Goal: Communication & Community: Share content

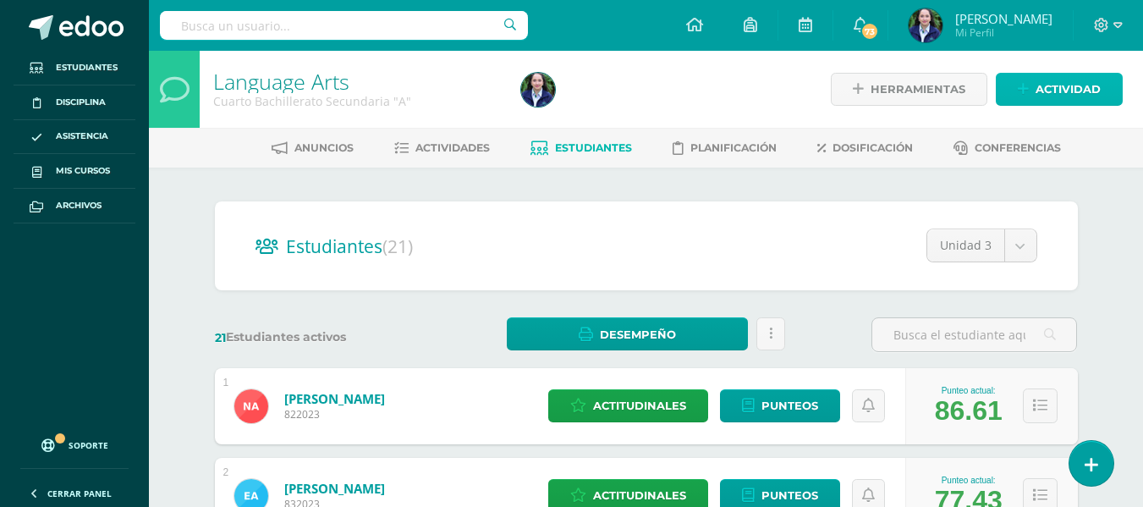
click at [1031, 80] on link "Actividad" at bounding box center [1059, 89] width 127 height 33
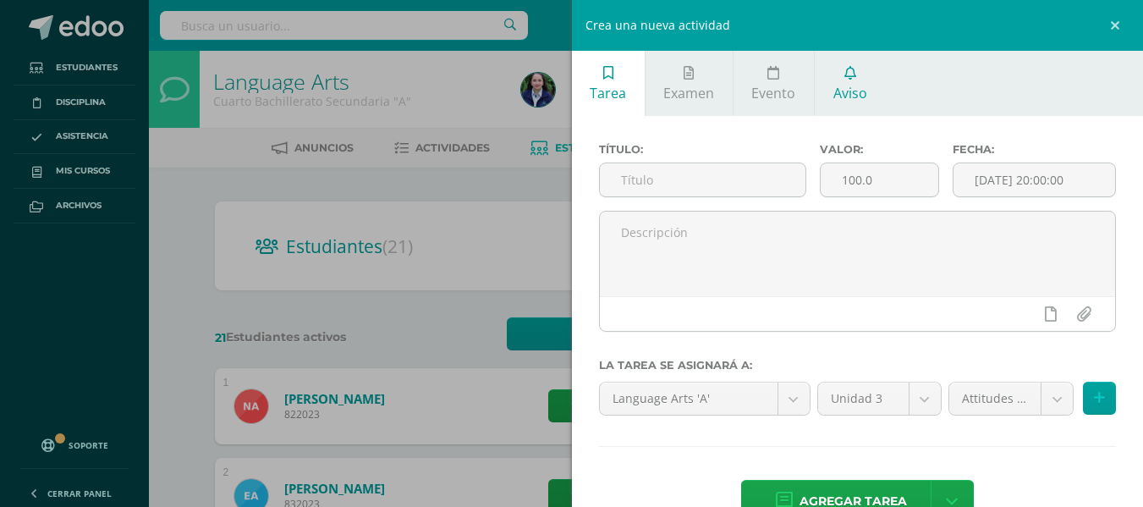
click at [853, 76] on icon at bounding box center [851, 73] width 12 height 14
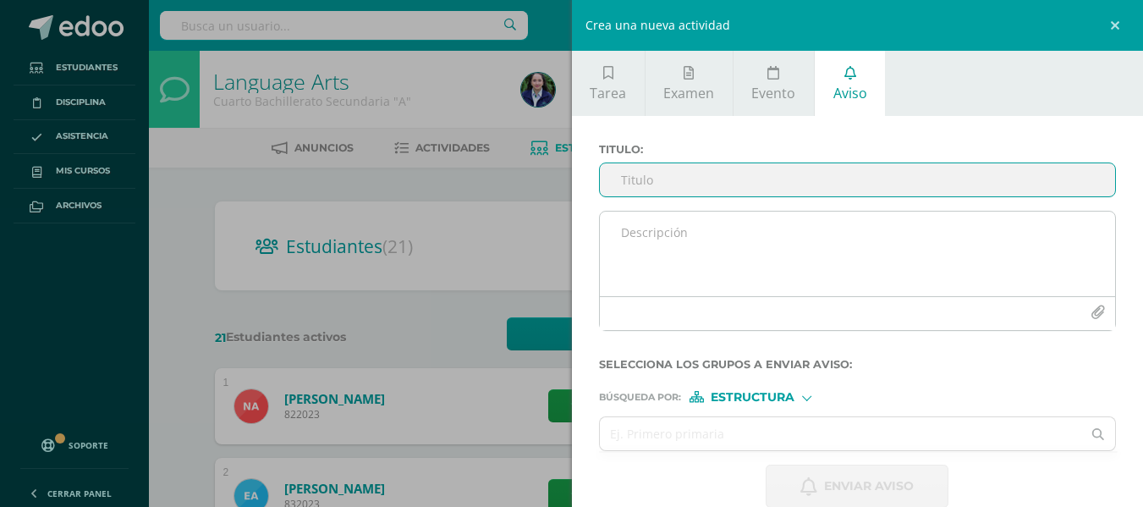
scroll to position [28, 0]
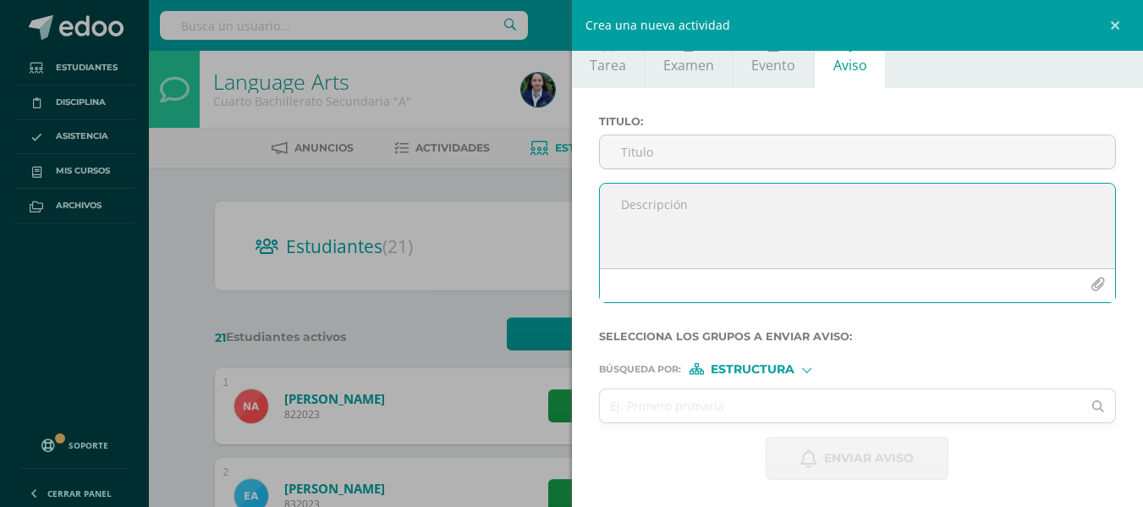
click at [647, 219] on textarea at bounding box center [858, 226] width 516 height 85
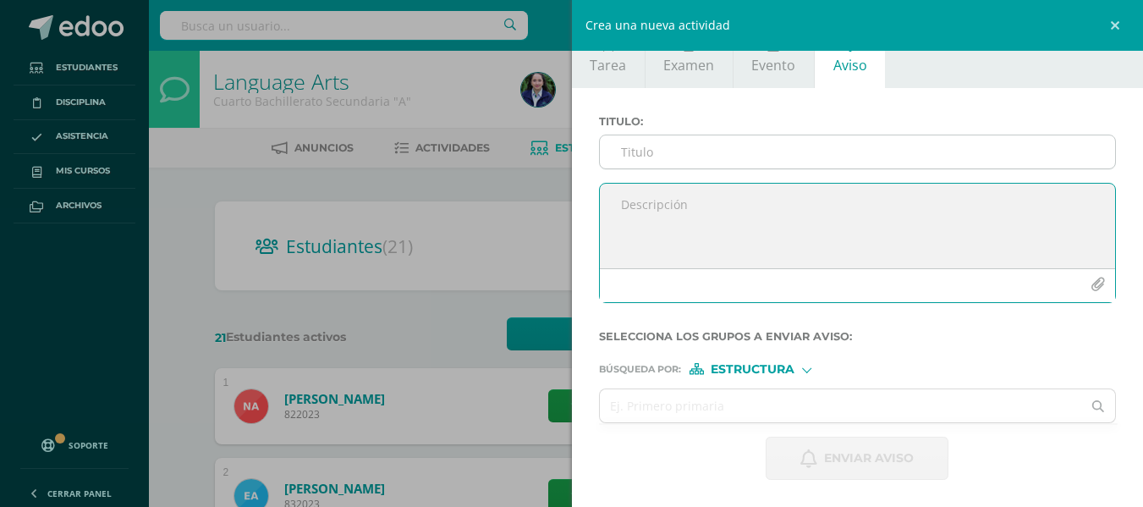
paste textarea "Querido estudiante: Te recuerdo la importancia de traer siempre todo el materia…"
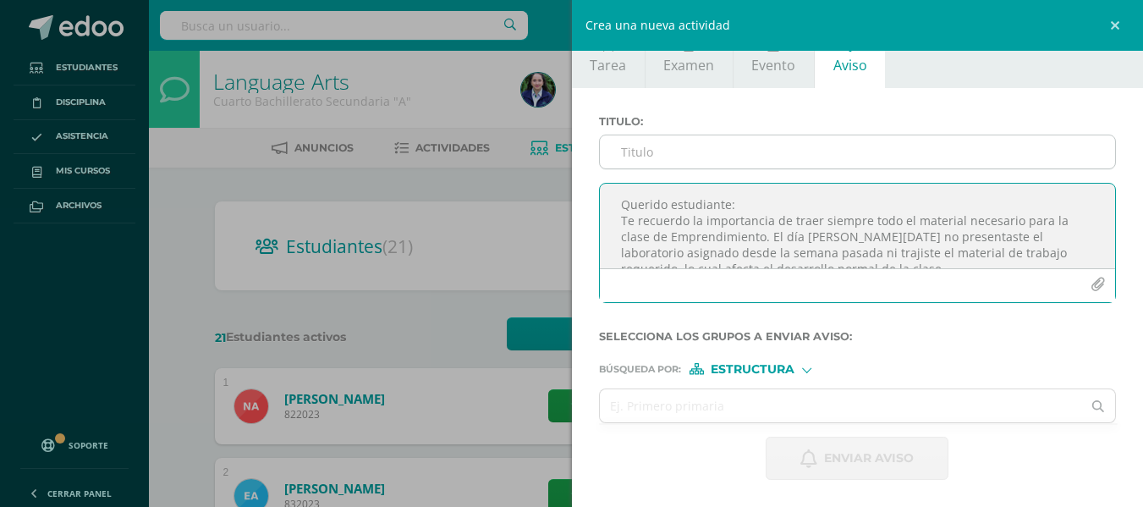
scroll to position [154, 0]
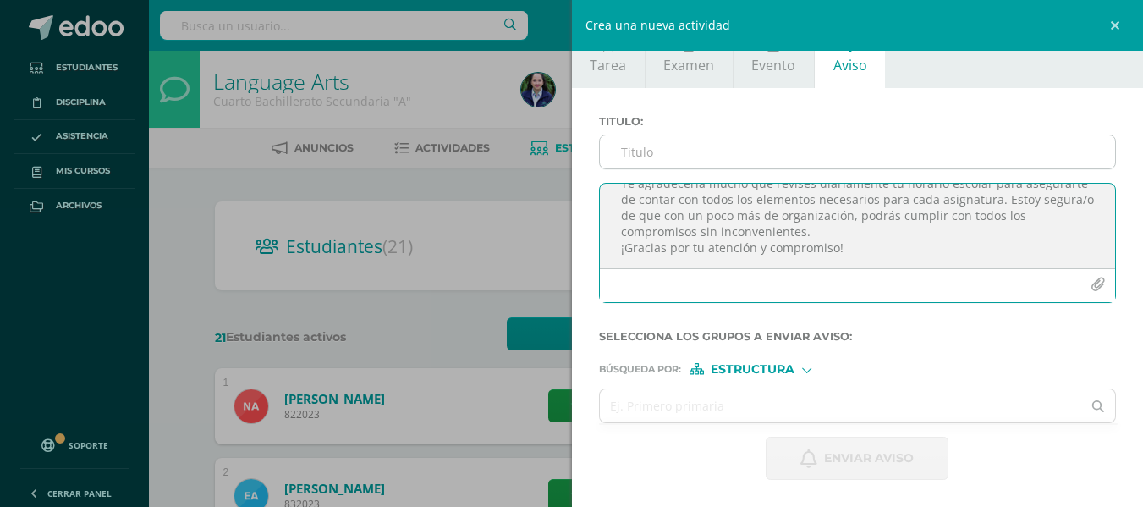
type textarea "Querido estudiante: Te recuerdo la importancia de traer siempre todo el materia…"
click at [661, 144] on input "Titulo :" at bounding box center [858, 151] width 516 height 33
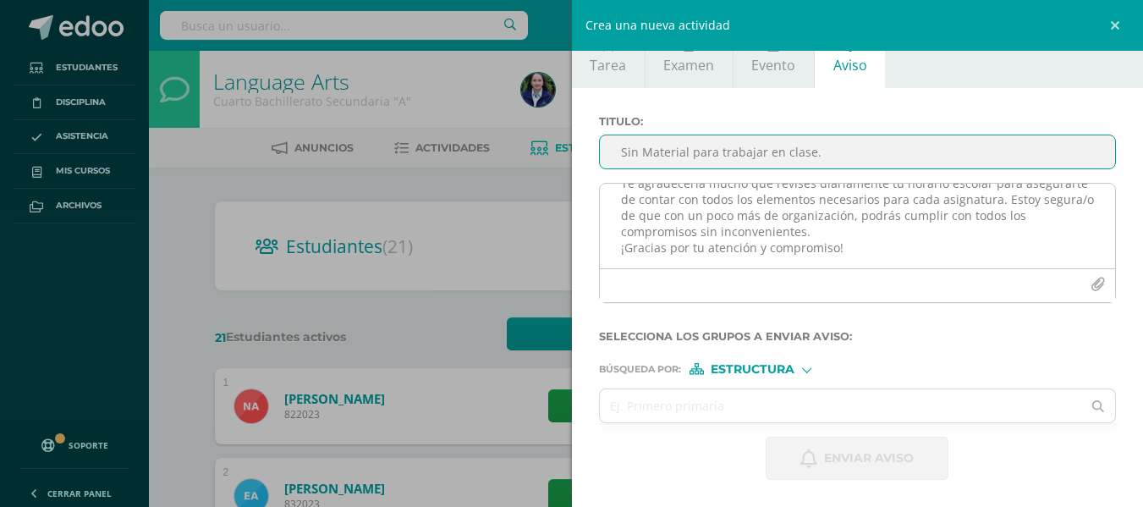
type input "Sin Material para trabajar en clase."
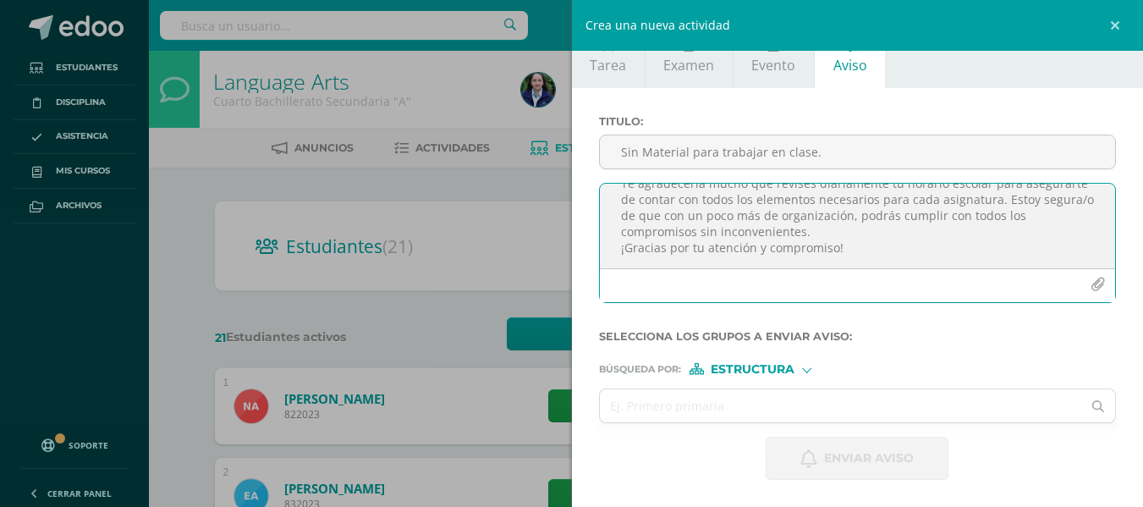
click at [669, 227] on textarea "Querido estudiante: Te recuerdo la importancia de traer siempre todo el materia…" at bounding box center [858, 226] width 516 height 85
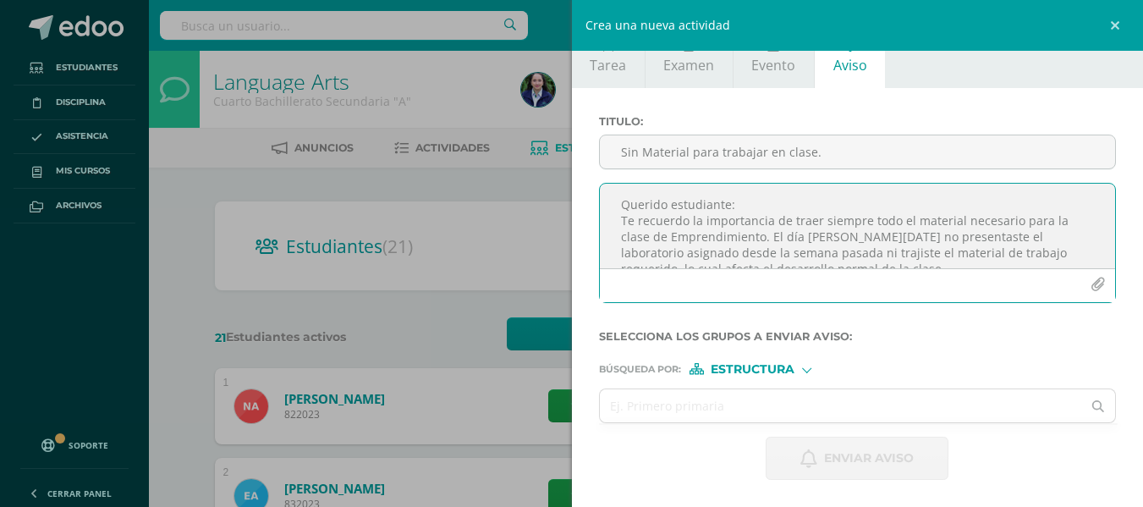
scroll to position [0, 0]
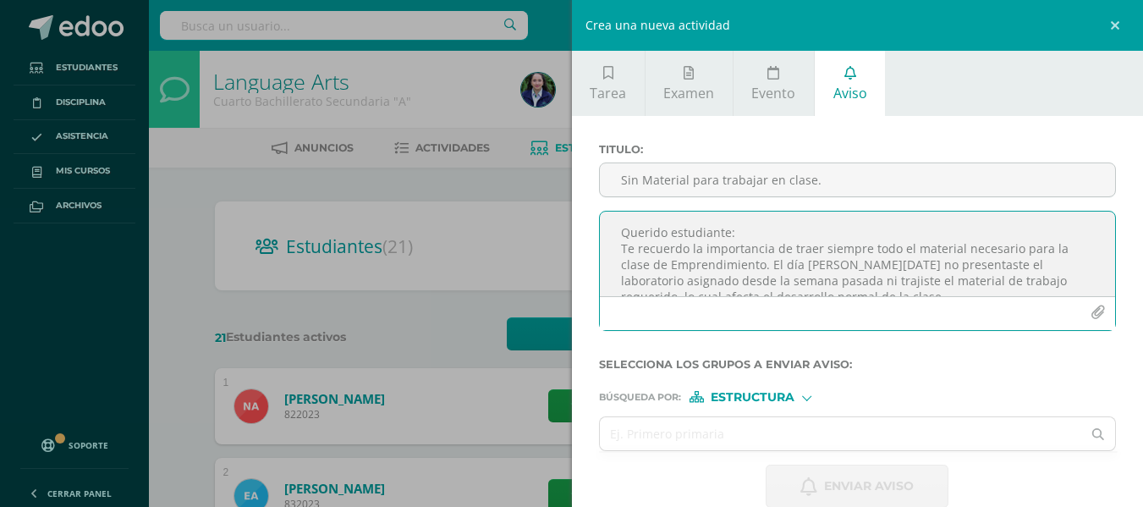
click at [624, 246] on textarea "Querido estudiante: Te recuerdo la importancia de traer siempre todo el materia…" at bounding box center [858, 254] width 516 height 85
click at [762, 262] on textarea "Querido estudiante: [PERSON_NAME] te recuerdo la importancia de traer siempre t…" at bounding box center [858, 254] width 516 height 85
click at [712, 264] on textarea "Querido estudiante: [PERSON_NAME] te recuerdo la importancia de traer siempre t…" at bounding box center [858, 254] width 516 height 85
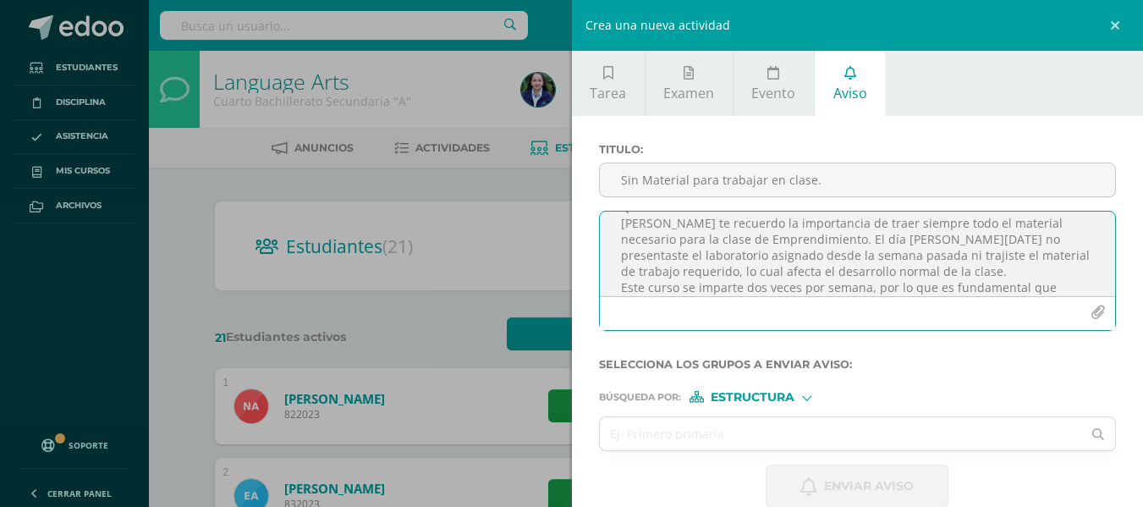
scroll to position [41, 0]
click at [793, 261] on textarea "Querido estudiante: [PERSON_NAME] te recuerdo la importancia de traer siempre t…" at bounding box center [858, 254] width 516 height 85
click at [936, 252] on textarea "Querido estudiante: [PERSON_NAME] te recuerdo la importancia de traer siempre t…" at bounding box center [858, 254] width 516 height 85
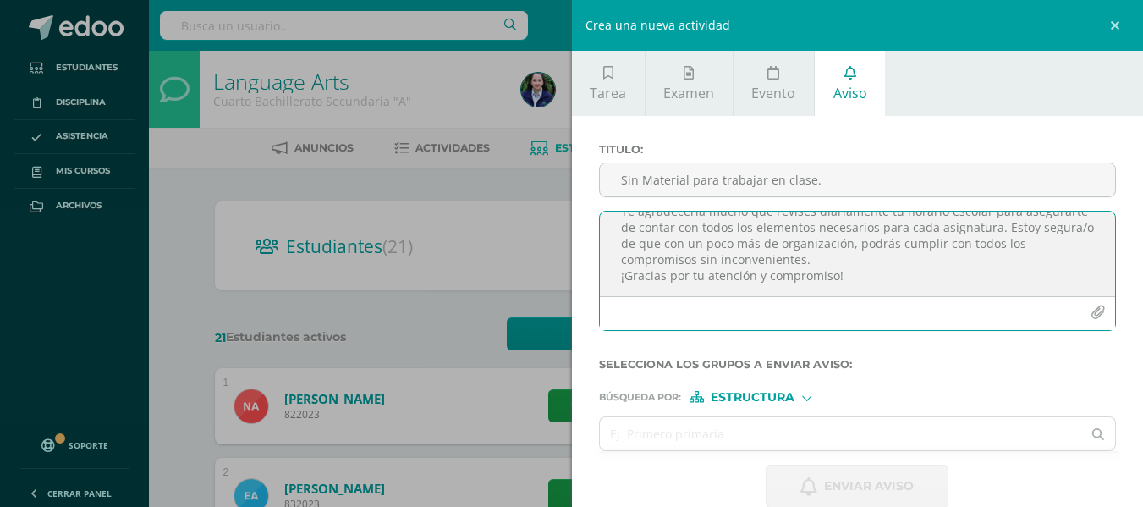
scroll to position [28, 0]
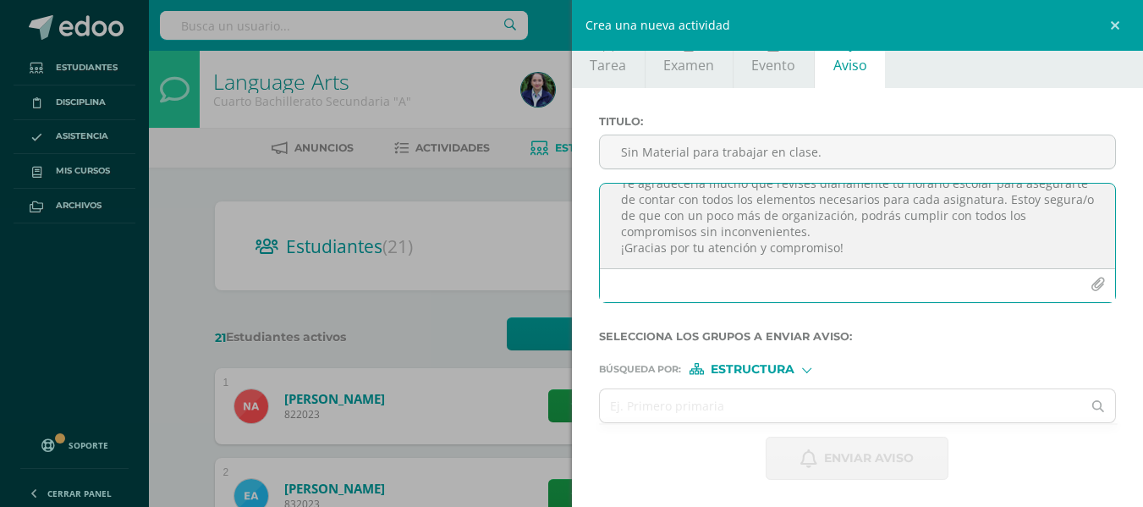
click at [874, 216] on textarea "Querido estudiante: [PERSON_NAME] te recuerdo la importancia de traer siempre t…" at bounding box center [858, 226] width 516 height 85
click at [858, 234] on textarea "Querido estudiante: [PERSON_NAME] te recuerdo la importancia de traer siempre t…" at bounding box center [858, 226] width 516 height 85
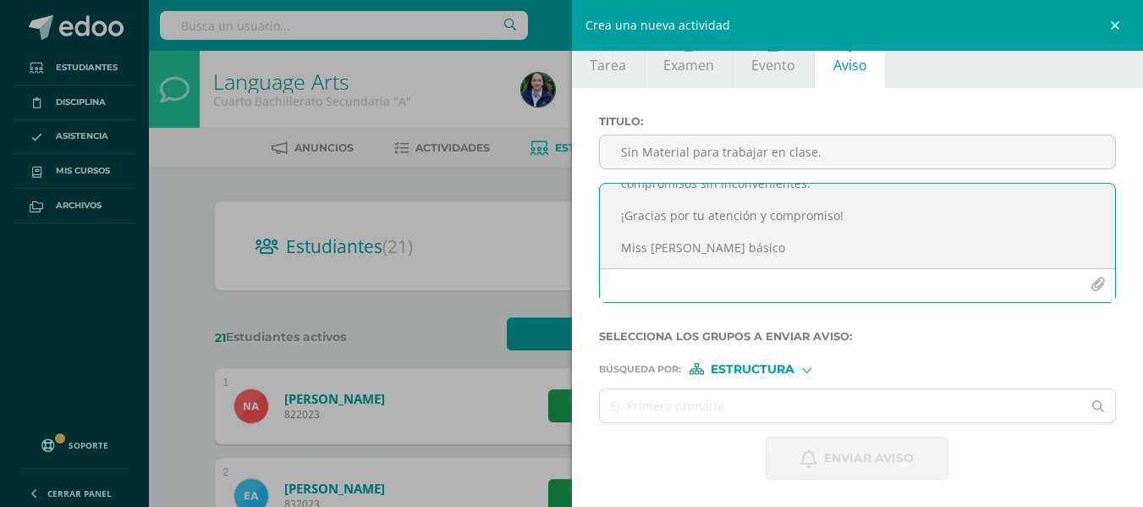
scroll to position [234, 0]
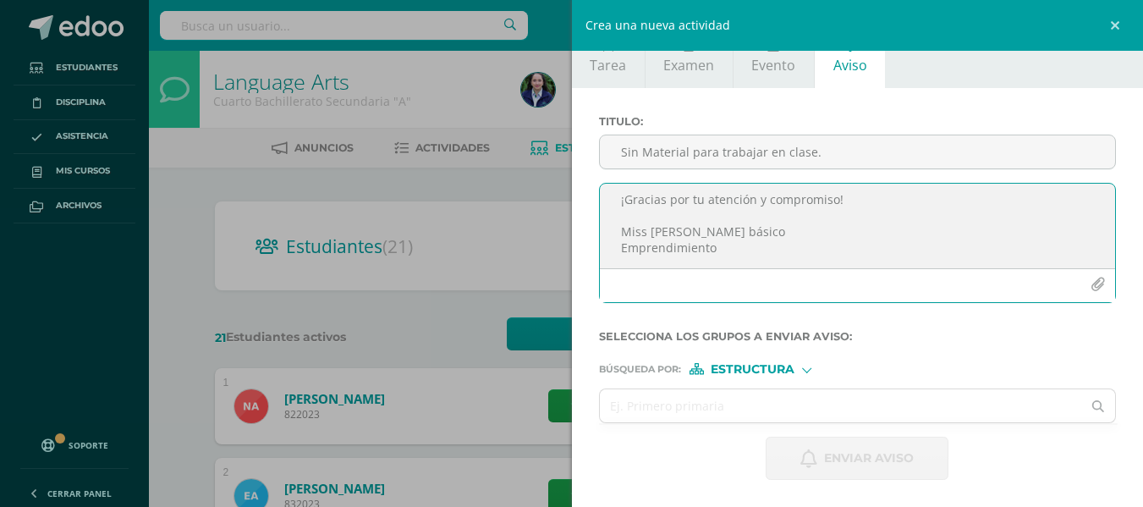
type textarea "Querido estudiante: [PERSON_NAME] te recuerdo la importancia de traer siempre t…"
click at [810, 362] on div "Búsqueda por : Estructura Estructura Persona" at bounding box center [858, 362] width 518 height 25
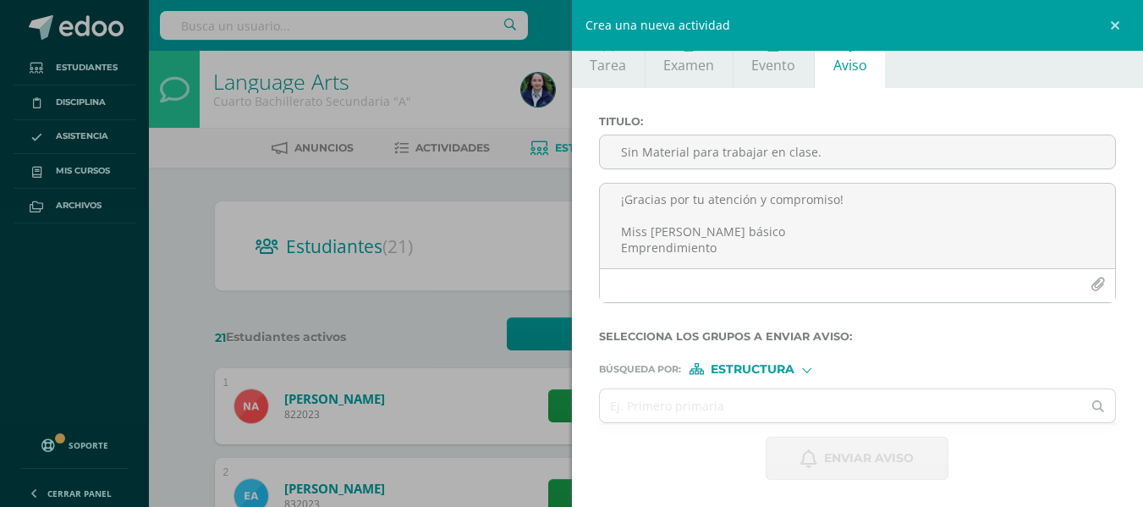
drag, startPoint x: 806, startPoint y: 371, endPoint x: 794, endPoint y: 391, distance: 24.0
click at [806, 371] on div at bounding box center [806, 368] width 9 height 9
click at [768, 416] on span "Persona" at bounding box center [759, 413] width 61 height 9
click at [675, 404] on input "text" at bounding box center [841, 405] width 482 height 33
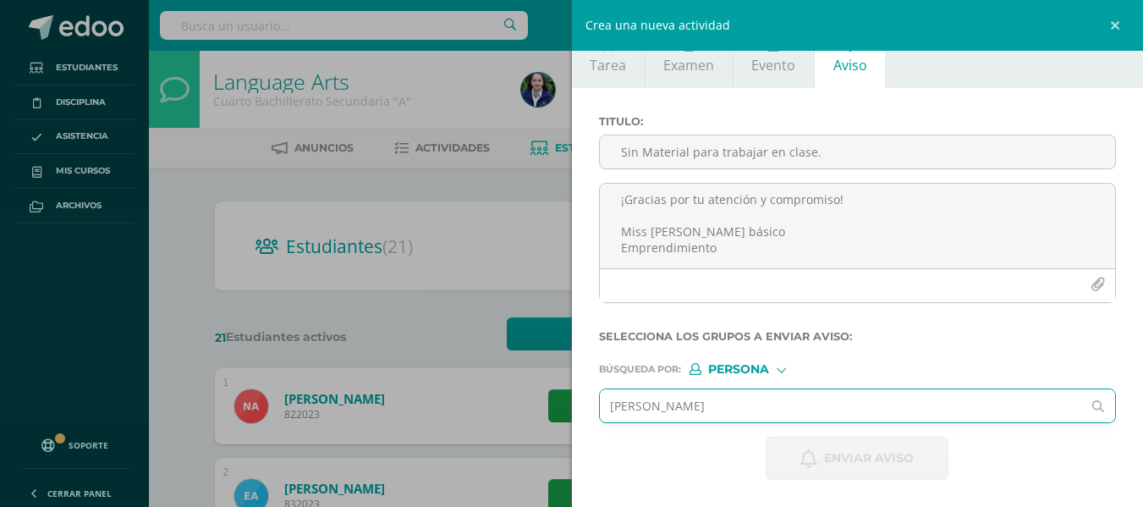
type input "[PERSON_NAME]"
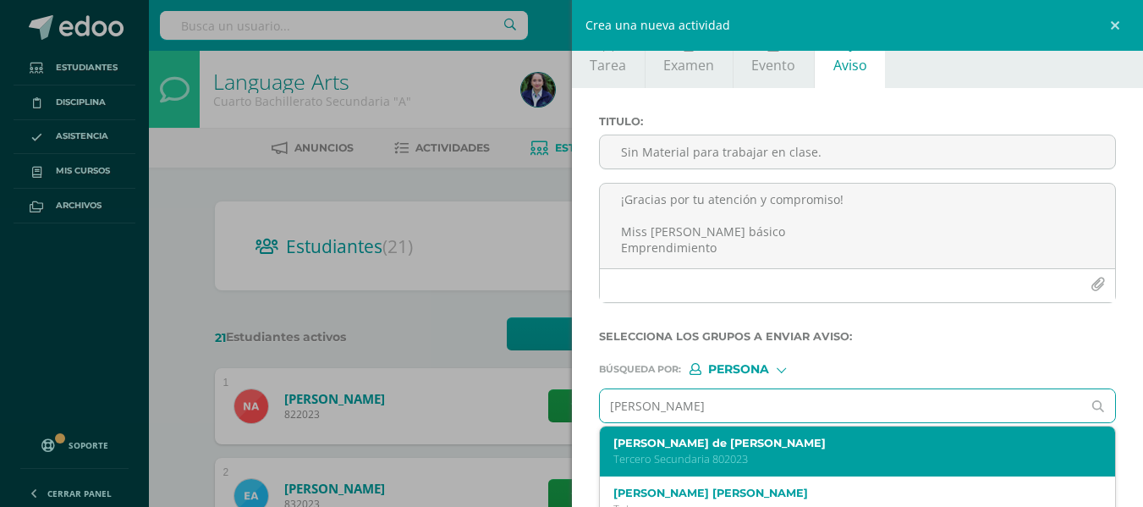
click at [708, 443] on label "[PERSON_NAME] de [PERSON_NAME]" at bounding box center [847, 443] width 467 height 13
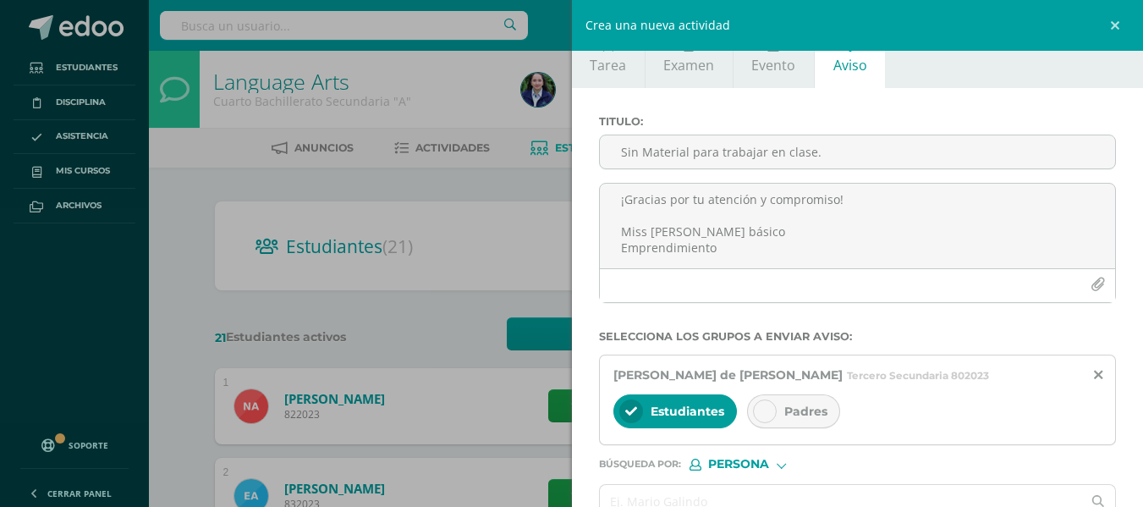
click at [755, 410] on div at bounding box center [765, 411] width 24 height 24
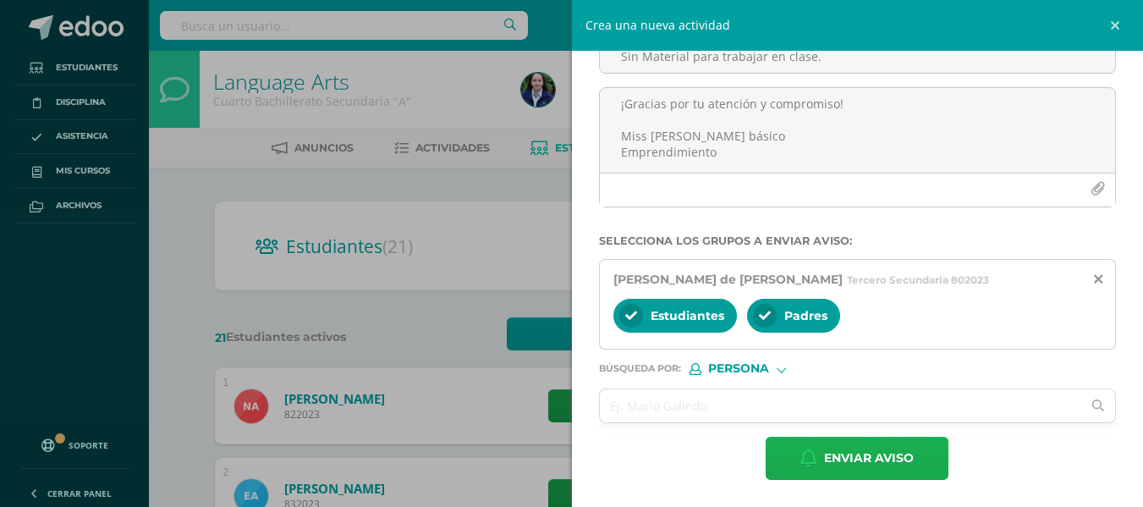
scroll to position [85, 0]
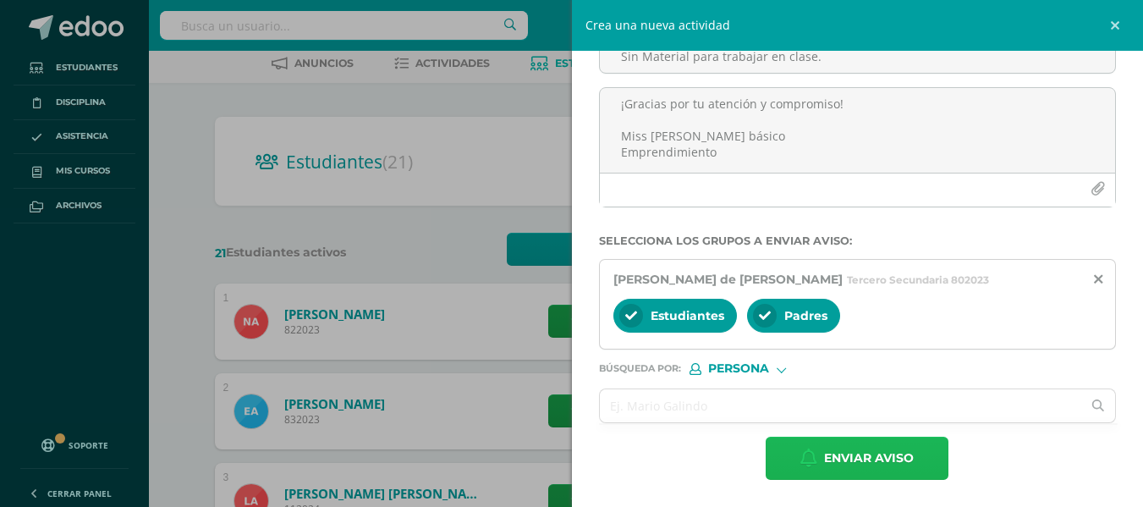
click at [801, 451] on icon "button" at bounding box center [809, 458] width 17 height 19
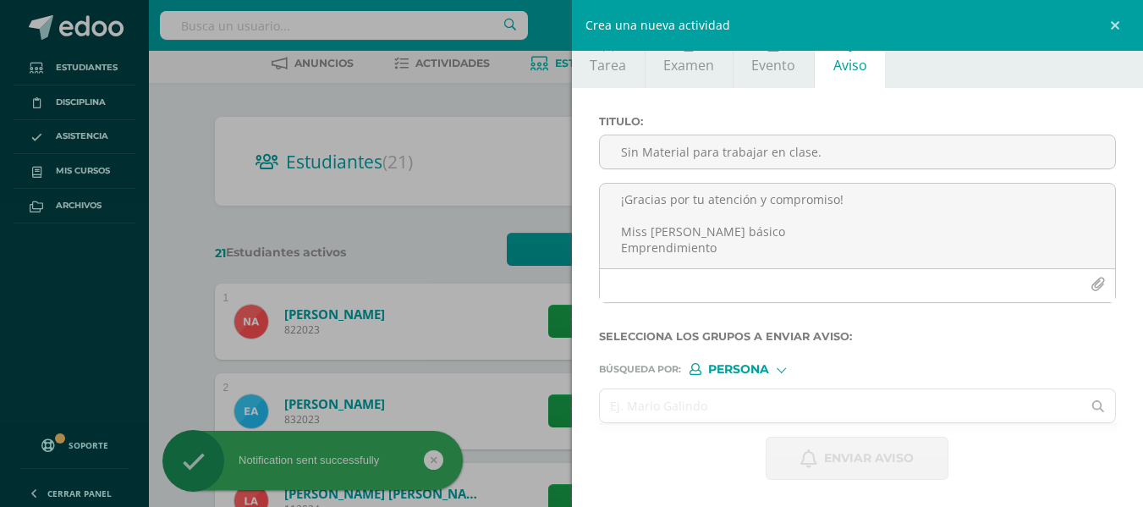
scroll to position [28, 0]
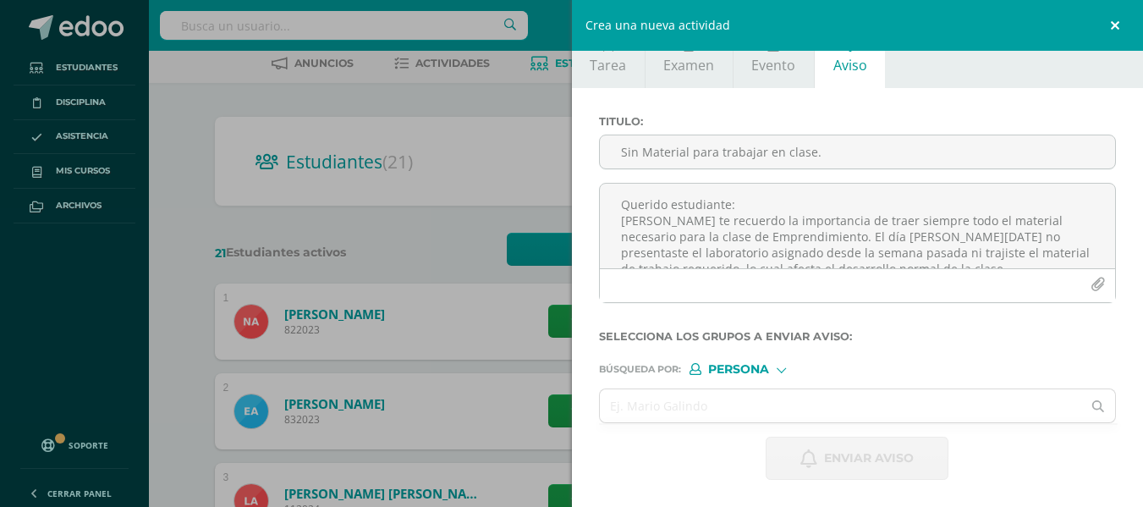
click at [1115, 24] on link at bounding box center [1118, 25] width 51 height 51
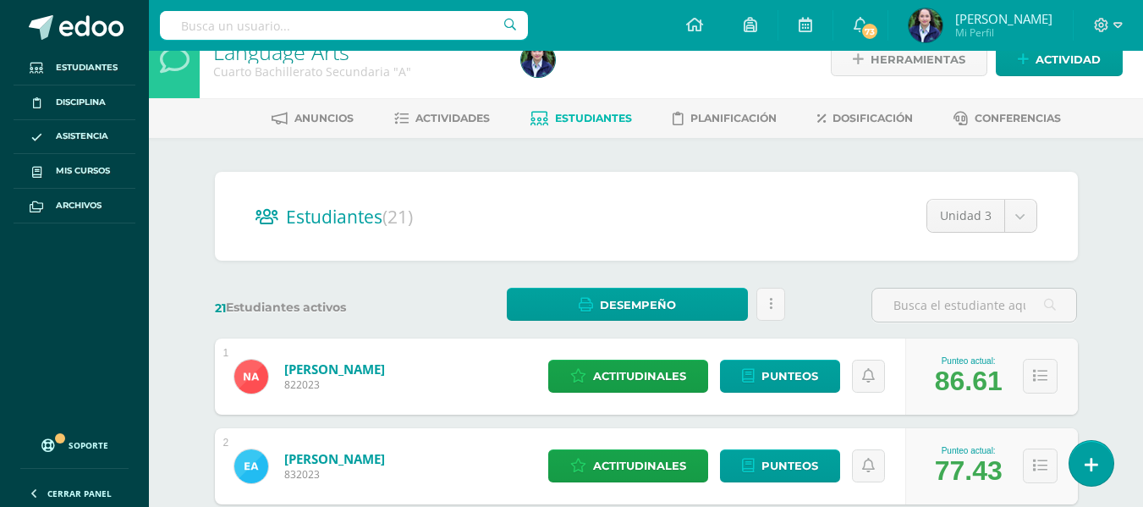
scroll to position [0, 0]
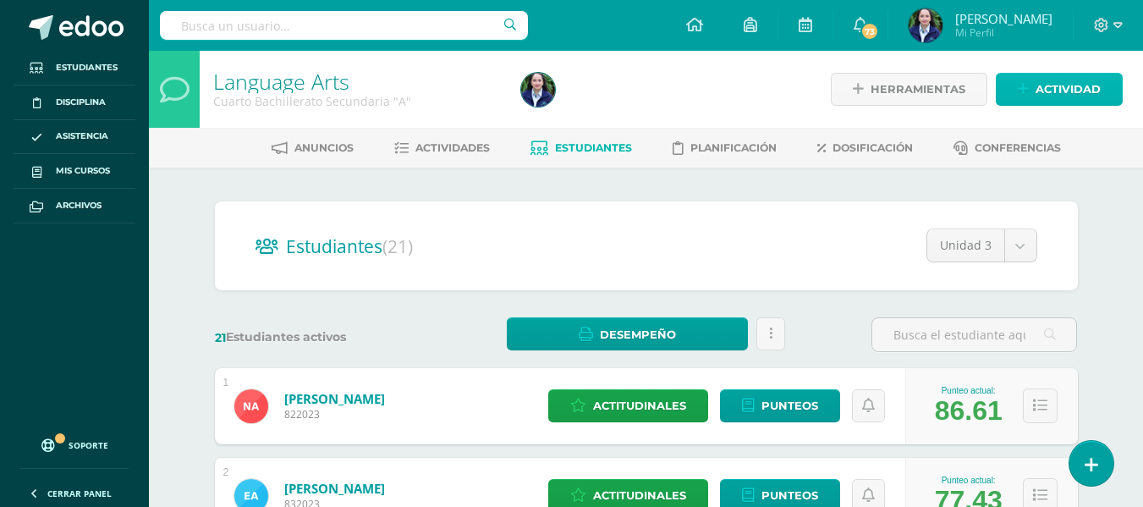
click at [1054, 82] on span "Actividad" at bounding box center [1068, 89] width 65 height 31
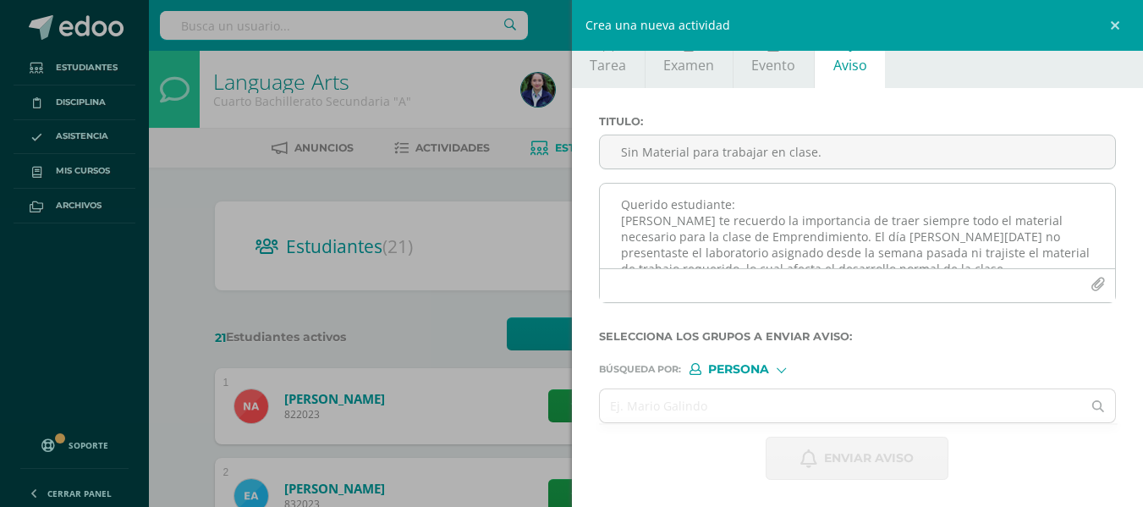
click at [652, 211] on textarea "Querido estudiante: [PERSON_NAME] te recuerdo la importancia de traer siempre t…" at bounding box center [858, 226] width 516 height 85
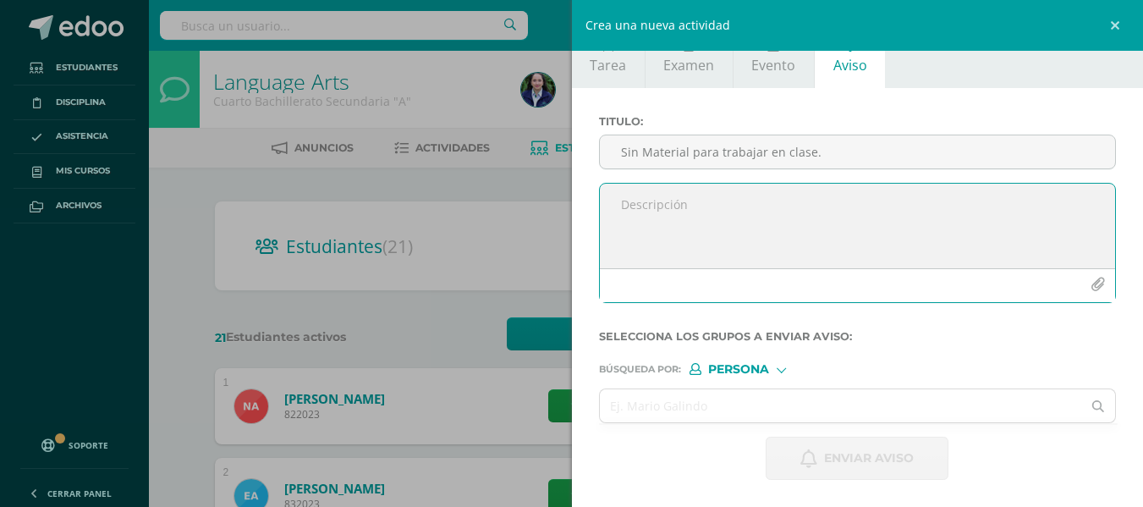
paste textarea "Estimados padres de familia del Comité [PERSON_NAME]: Reciban un cordial saludo…"
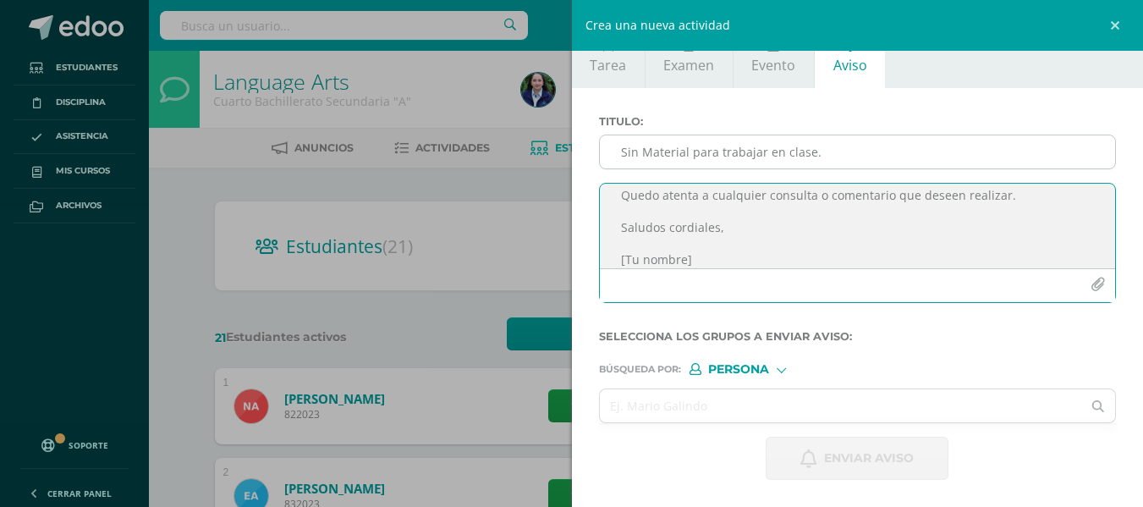
type textarea "Estimados padres de familia del Comité [PERSON_NAME]: Reciban un cordial saludo…"
click at [644, 150] on input "Sin Material para trabajar en clase." at bounding box center [858, 151] width 516 height 33
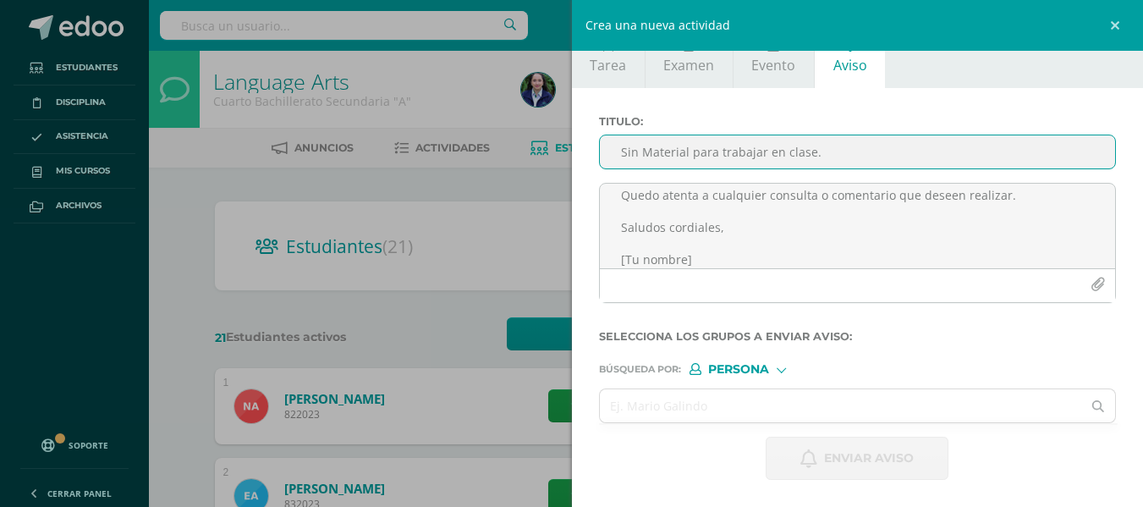
click at [636, 156] on input "Sin Material para trabajar en clase." at bounding box center [858, 151] width 516 height 33
paste input "Envío de esquema del plan de despedida – Promo XXVII Ciclo Escolar 2025"
type input "Envío de esquema del plan de despedida – Promo XXVII Ciclo Escolar 2025"
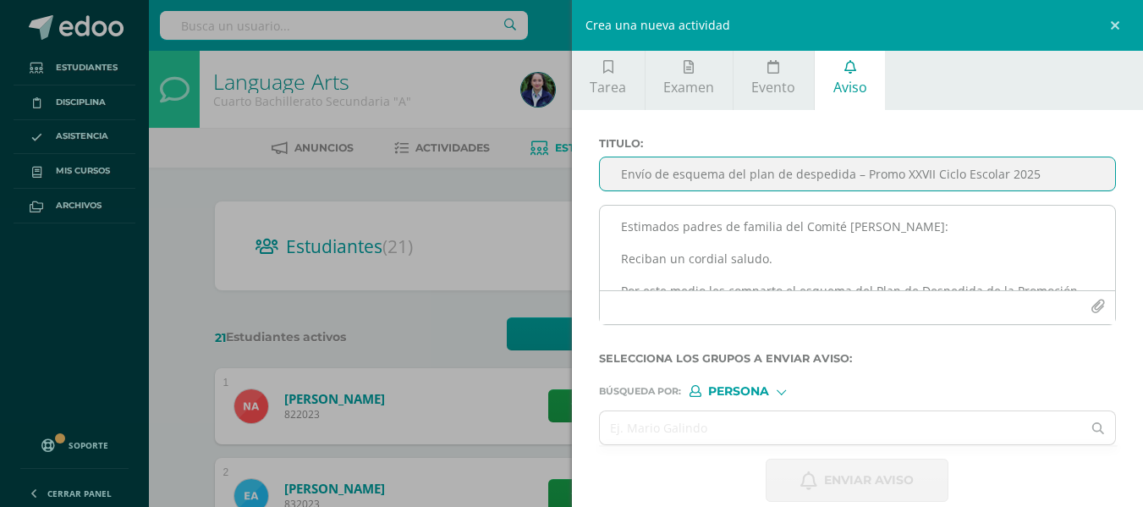
scroll to position [0, 0]
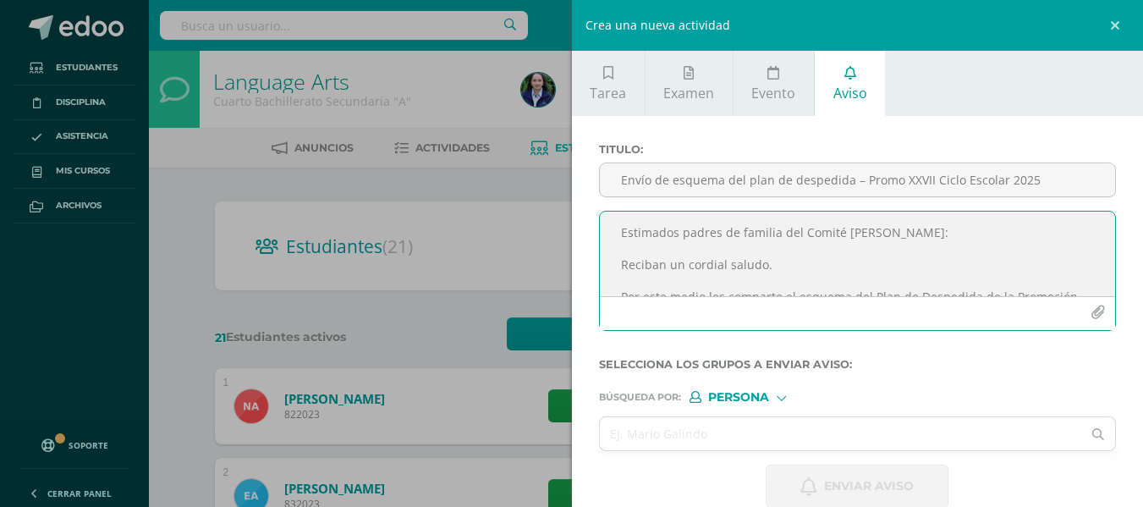
click at [782, 261] on textarea "Estimados padres de familia del Comité [PERSON_NAME]: Reciban un cordial saludo…" at bounding box center [858, 254] width 516 height 85
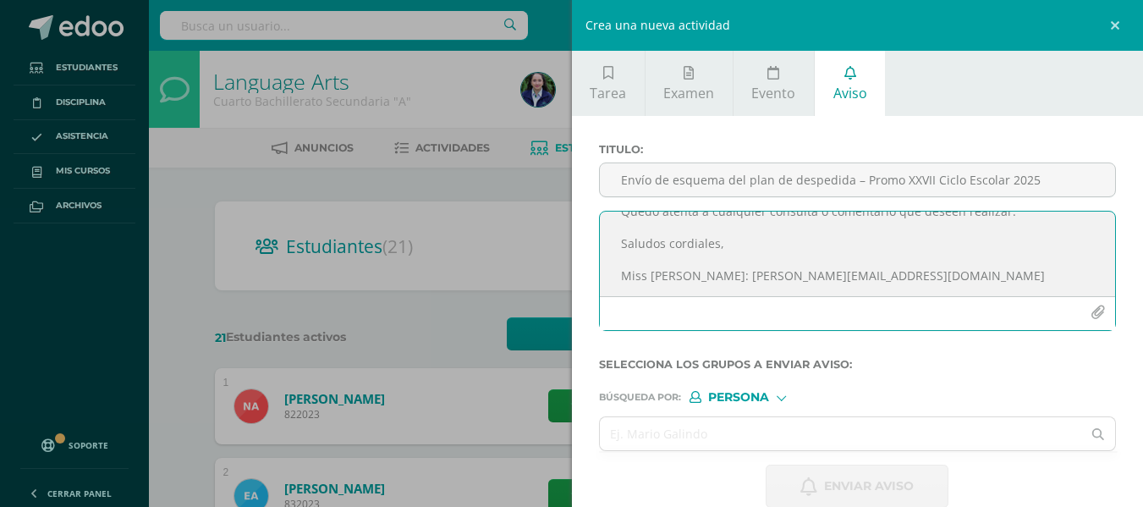
scroll to position [299, 0]
click at [888, 273] on textarea "Estimados padres de familia del Comité [PERSON_NAME]: Reciban un cordial saludo…" at bounding box center [858, 254] width 516 height 85
click at [749, 238] on textarea "Estimados padres de familia del Comité [PERSON_NAME]: Reciban un cordial saludo…" at bounding box center [858, 254] width 516 height 85
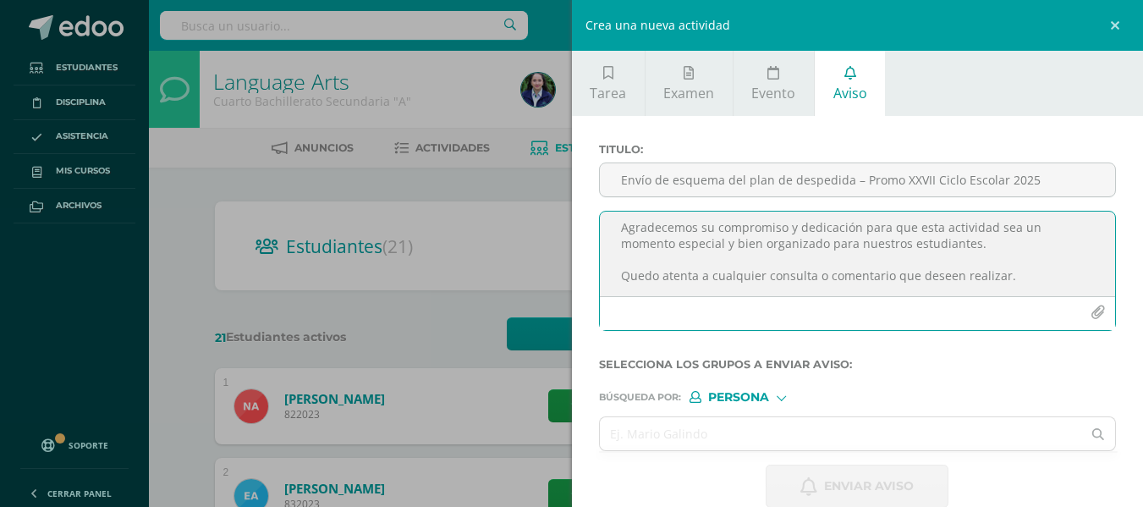
scroll to position [129, 0]
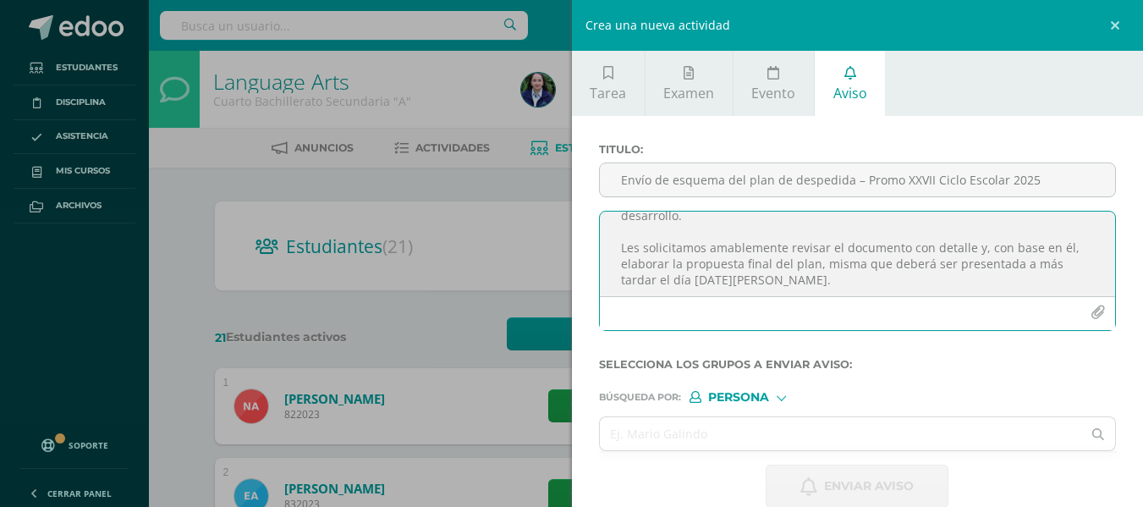
click at [857, 285] on textarea "Estimados padres de familia del Comité [PERSON_NAME]: Reciban un cordial saludo…" at bounding box center [858, 254] width 516 height 85
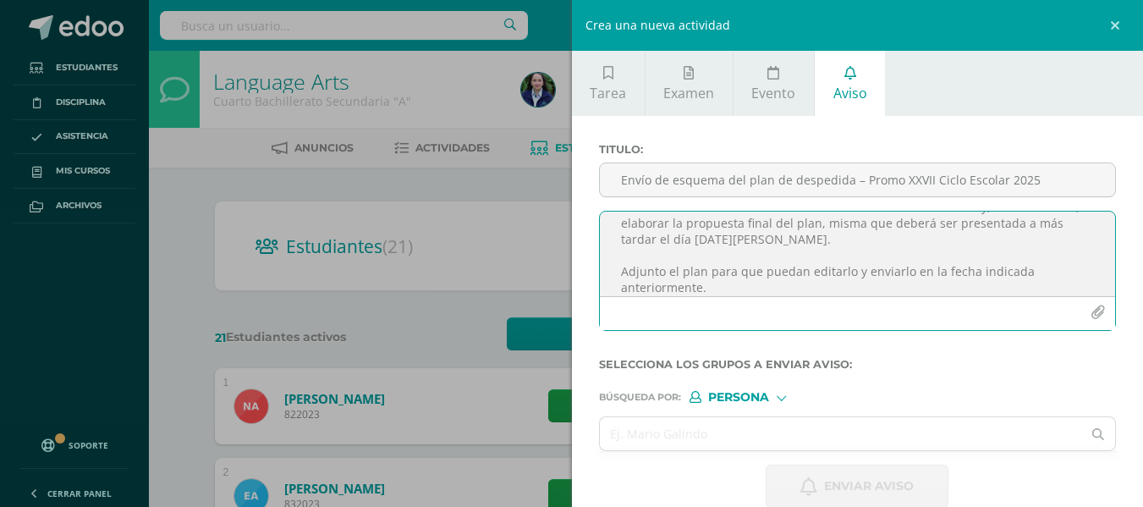
scroll to position [186, 0]
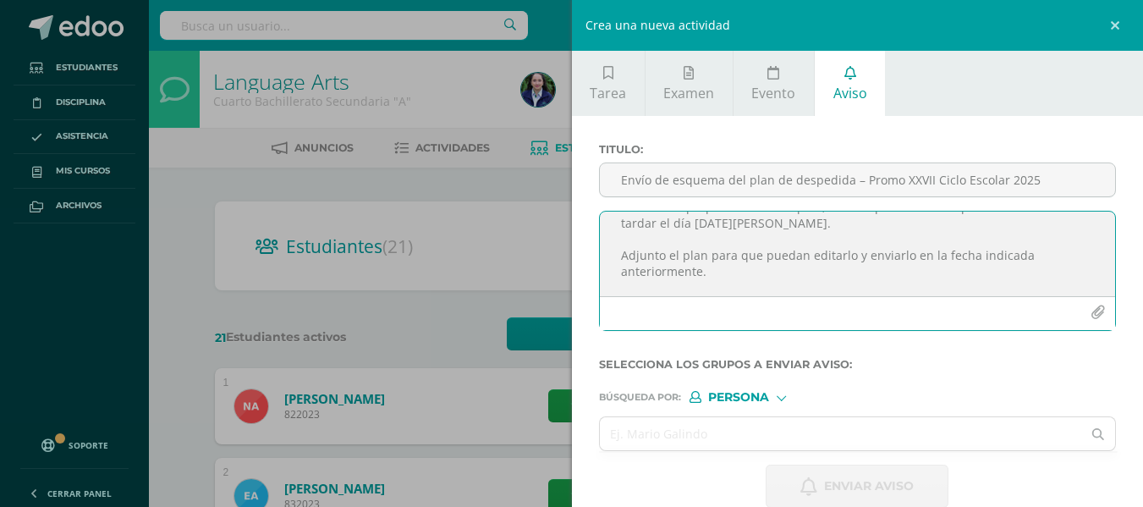
click at [746, 276] on textarea "Estimados padres de familia del Comité [PERSON_NAME]: Reciban un cordial saludo…" at bounding box center [858, 254] width 516 height 85
paste textarea "[URL][DOMAIN_NAME]"
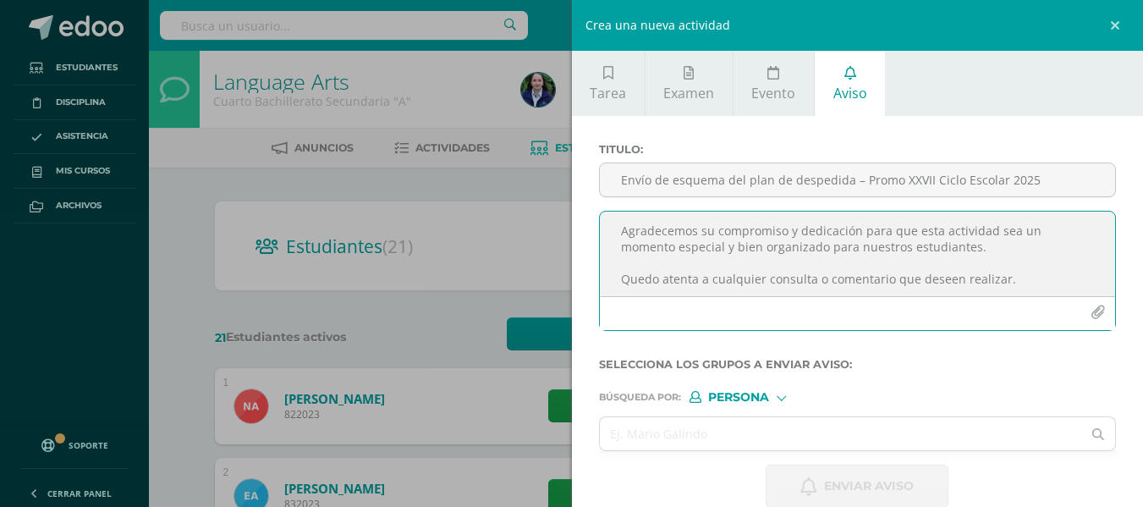
scroll to position [287, 0]
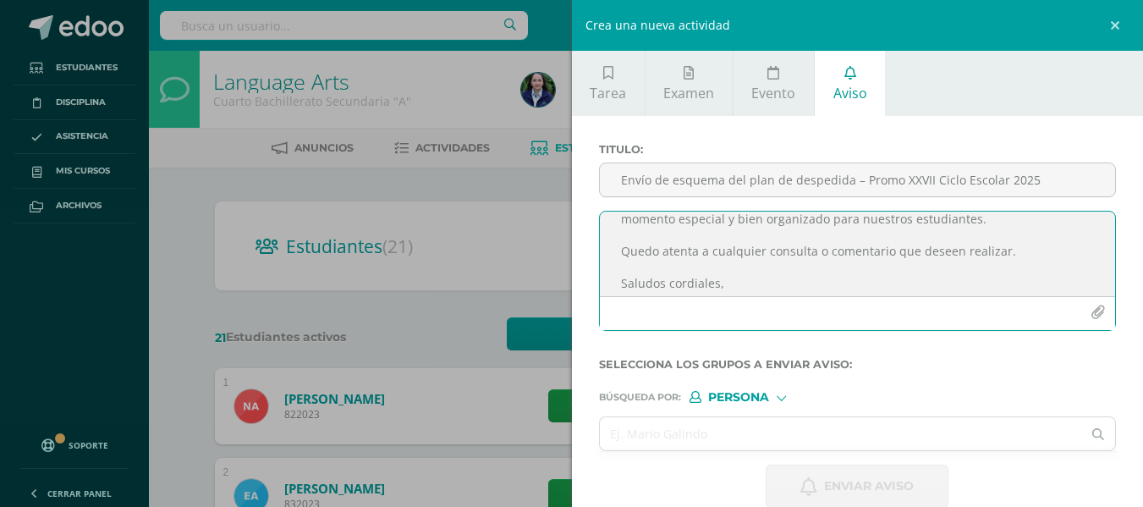
click at [1091, 310] on icon "button" at bounding box center [1098, 313] width 14 height 14
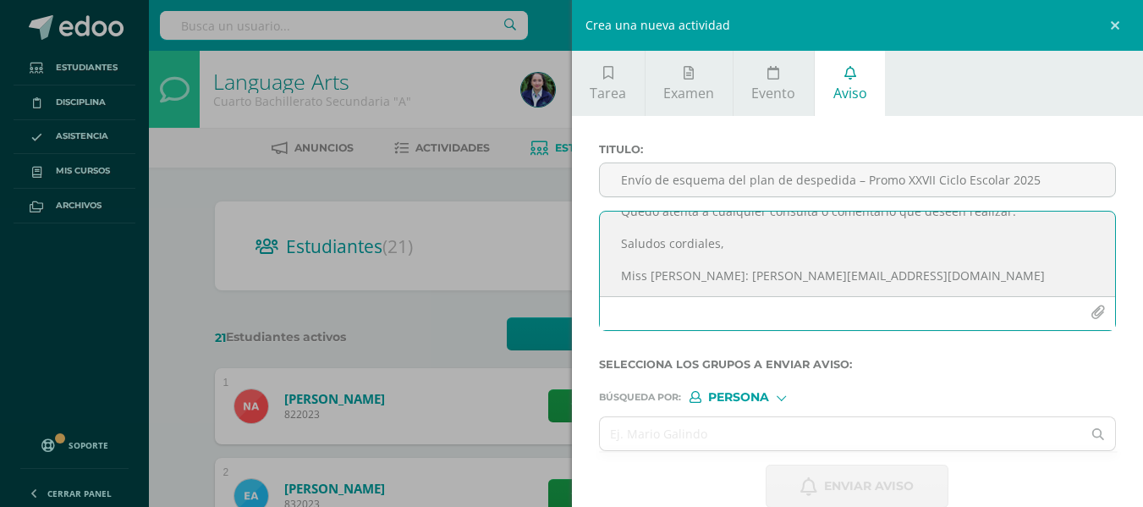
scroll to position [391, 0]
click at [817, 245] on textarea "Estimados padres de familia del Comité [PERSON_NAME]: Reciban un cordial saludo…" at bounding box center [858, 254] width 516 height 85
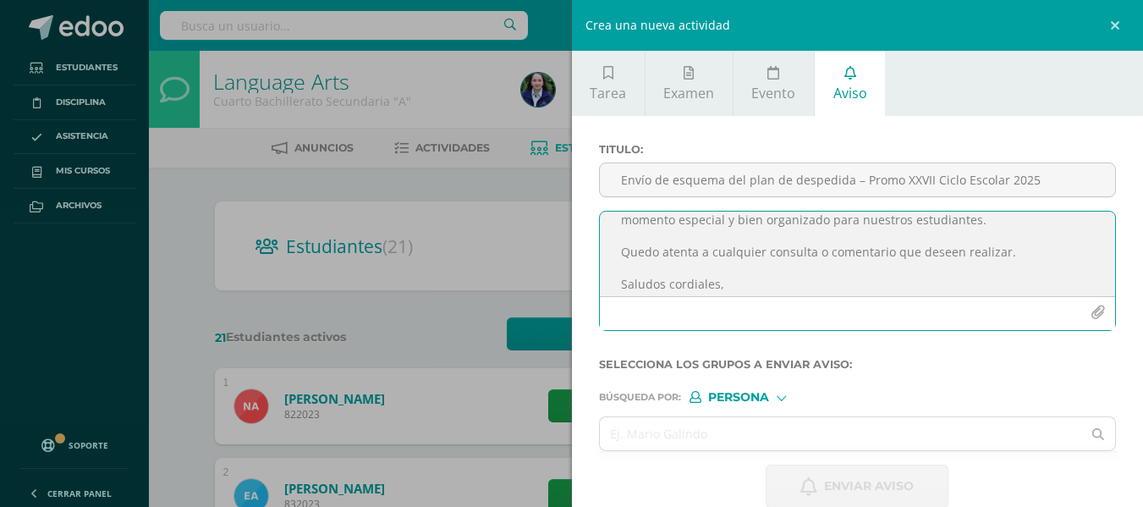
scroll to position [238, 0]
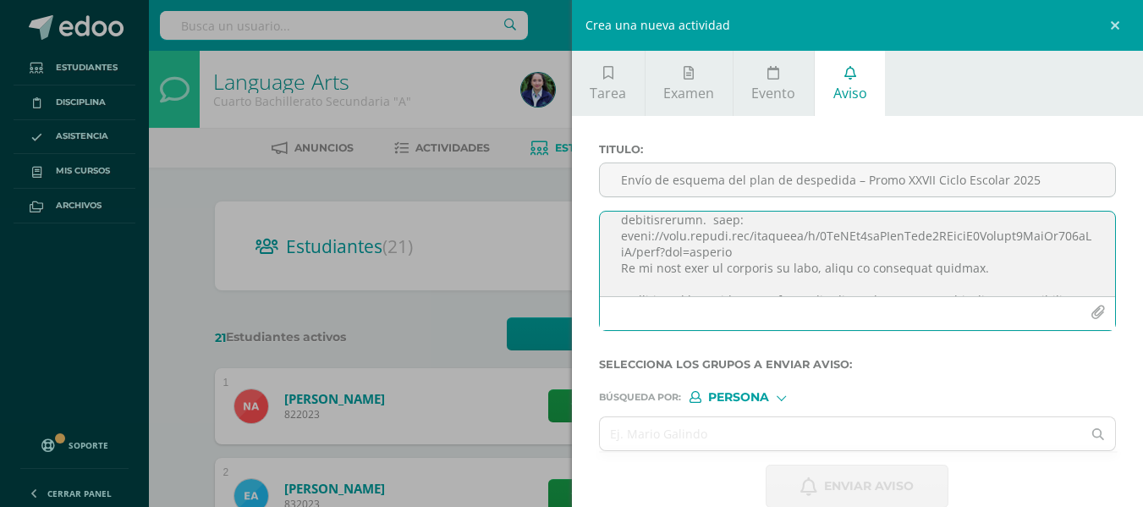
drag, startPoint x: 842, startPoint y: 264, endPoint x: 955, endPoint y: 265, distance: 112.6
type textarea "Loremipsu dolors am consect adi Elitse do Eiusmo Temporincidi: Utlabor et dolor…"
click at [1082, 312] on button "button" at bounding box center [1098, 312] width 33 height 33
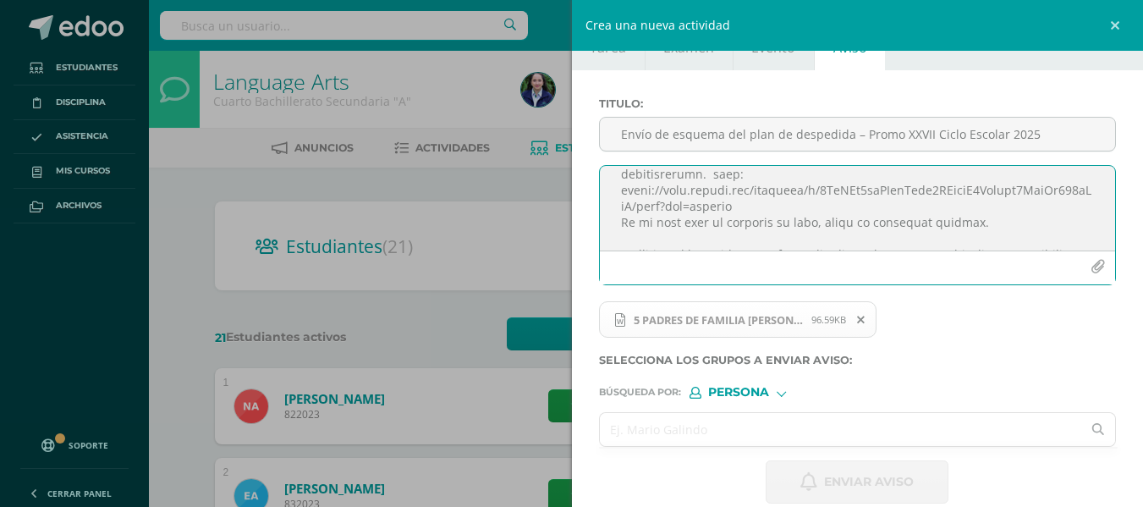
scroll to position [69, 0]
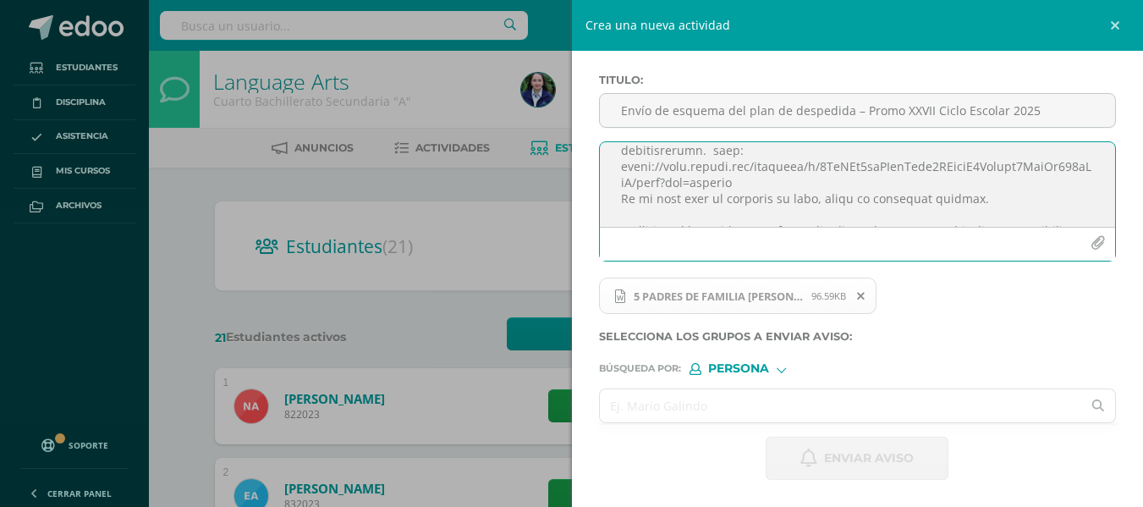
click at [667, 410] on input "text" at bounding box center [841, 405] width 482 height 33
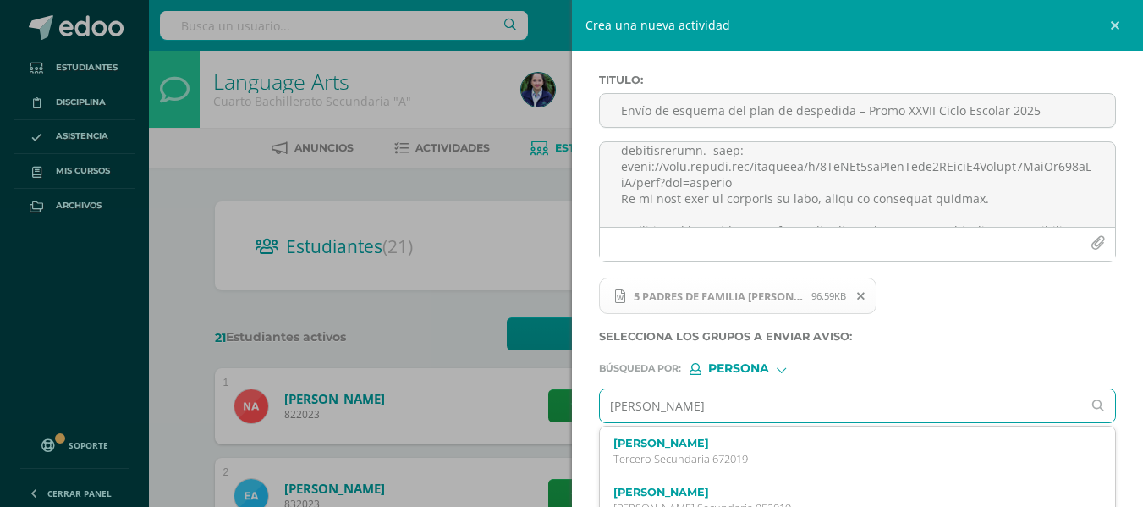
type input "[PERSON_NAME]"
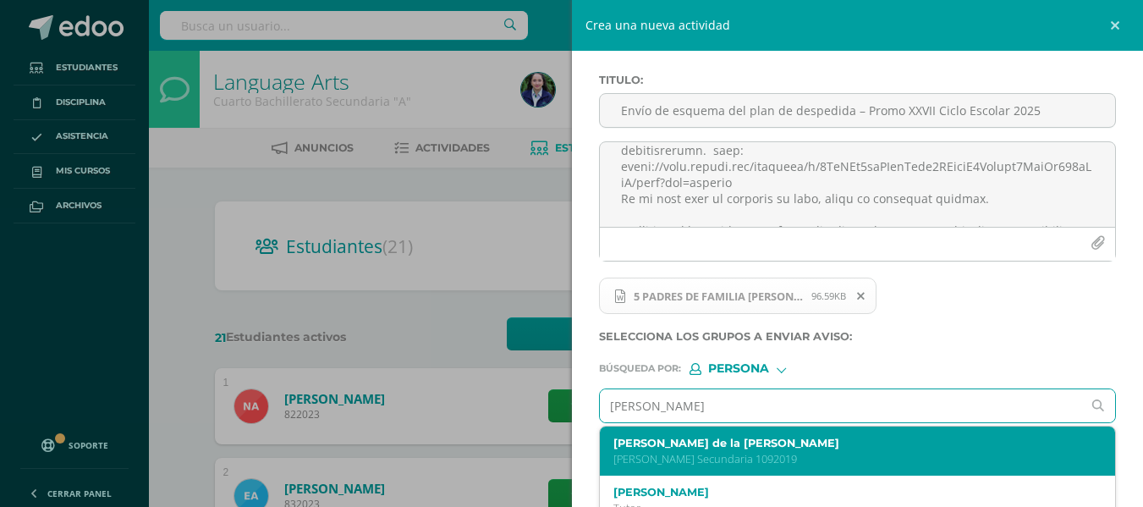
click at [733, 449] on div "[PERSON_NAME] de la [PERSON_NAME] Secundaria 1092019" at bounding box center [847, 452] width 467 height 30
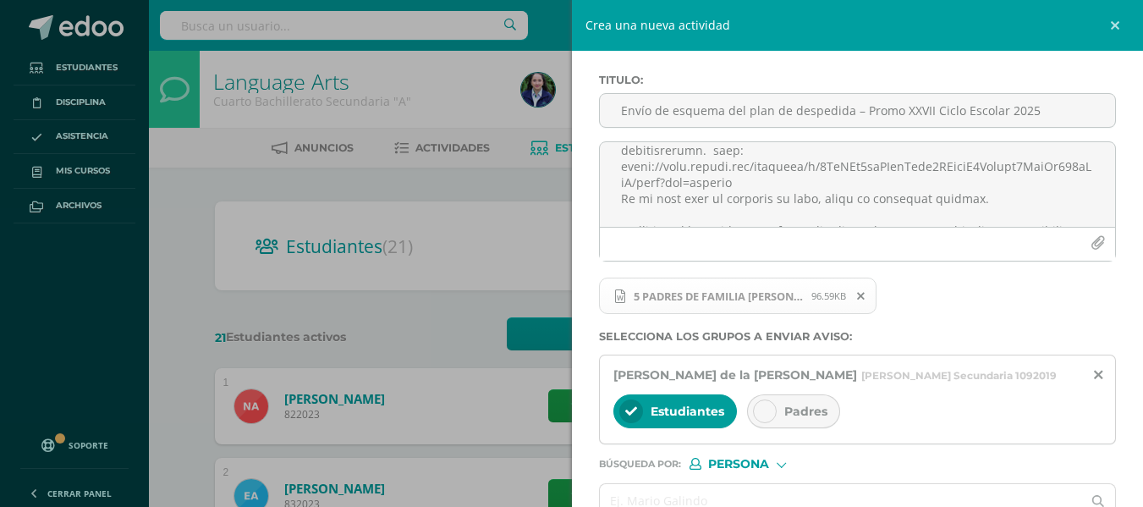
click at [764, 403] on div at bounding box center [765, 411] width 24 height 24
click at [630, 407] on icon at bounding box center [631, 411] width 12 height 12
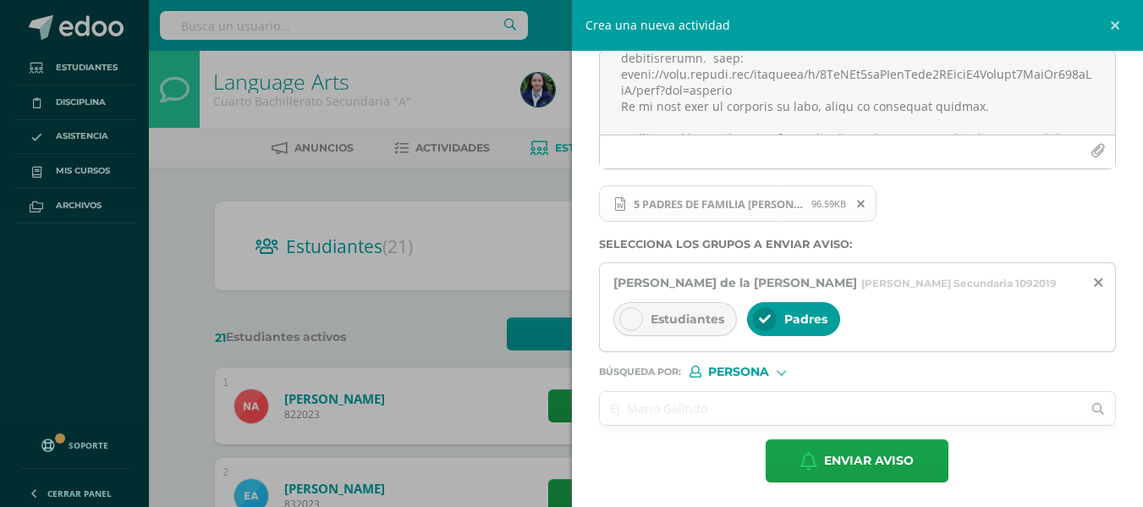
scroll to position [164, 0]
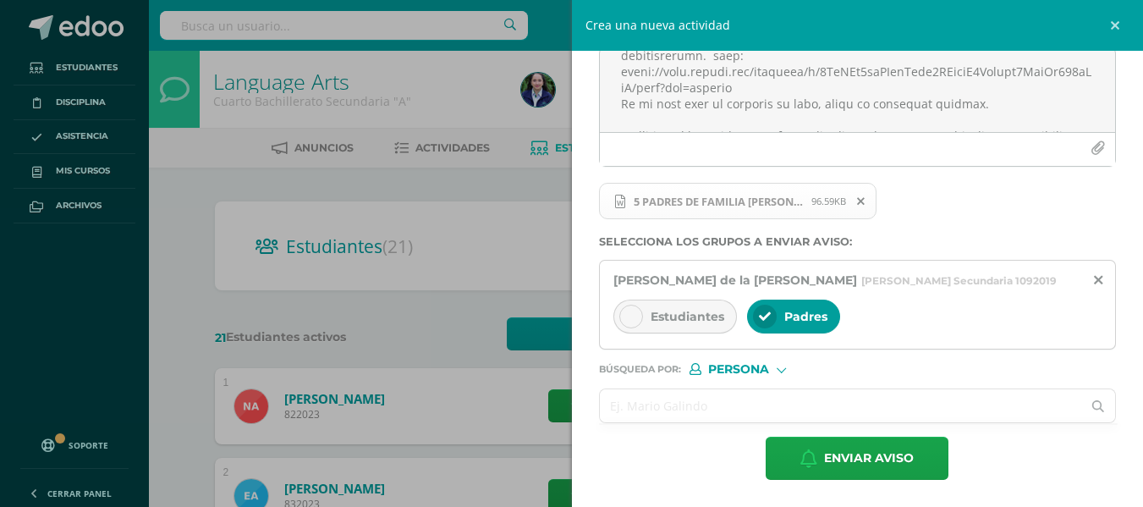
click at [661, 397] on input "text" at bounding box center [841, 405] width 482 height 33
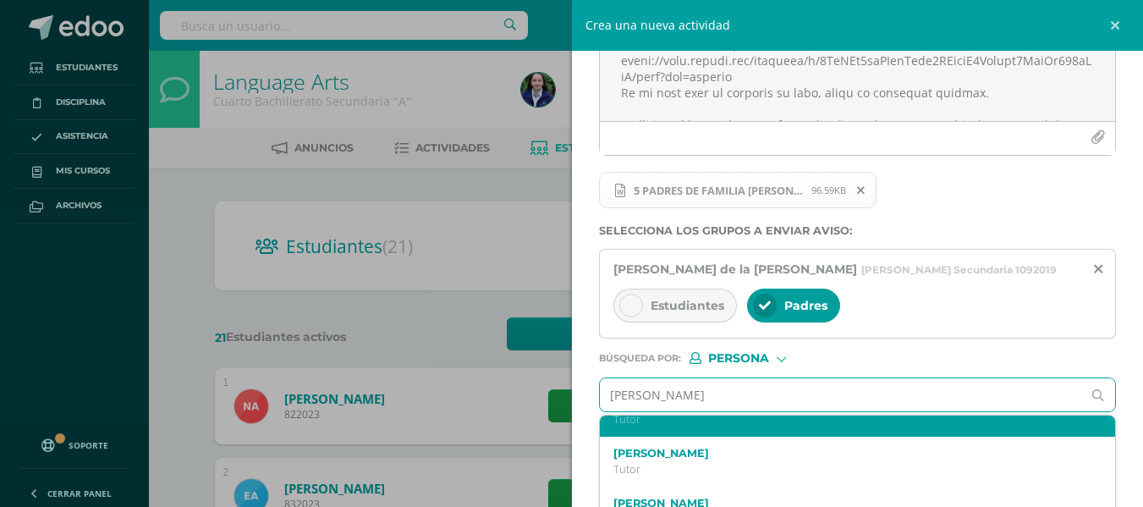
scroll to position [3353, 0]
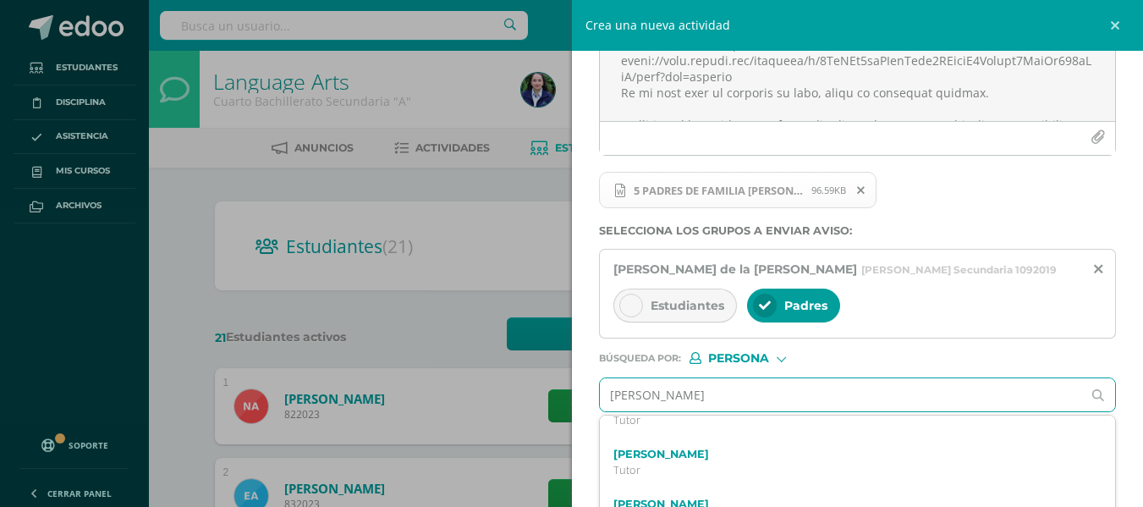
click at [658, 394] on input "[PERSON_NAME]" at bounding box center [841, 394] width 482 height 33
drag, startPoint x: 658, startPoint y: 394, endPoint x: 596, endPoint y: 383, distance: 62.6
click at [596, 383] on div "Titulo : Envío de esquema del plan de despedida – Promo XXVII Ciclo Escolar 202…" at bounding box center [858, 218] width 572 height 555
type input "[PERSON_NAME]"
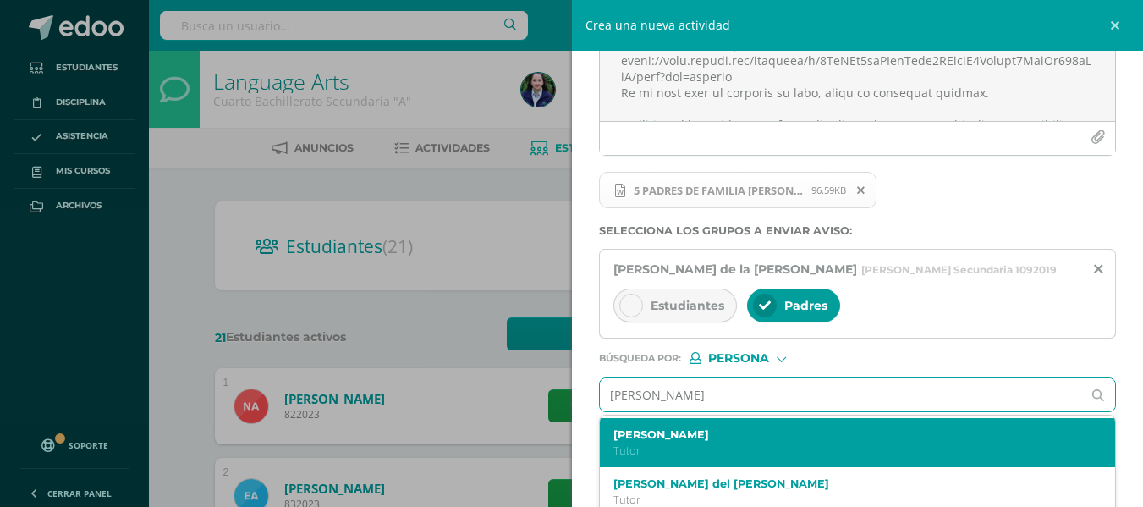
scroll to position [792, 0]
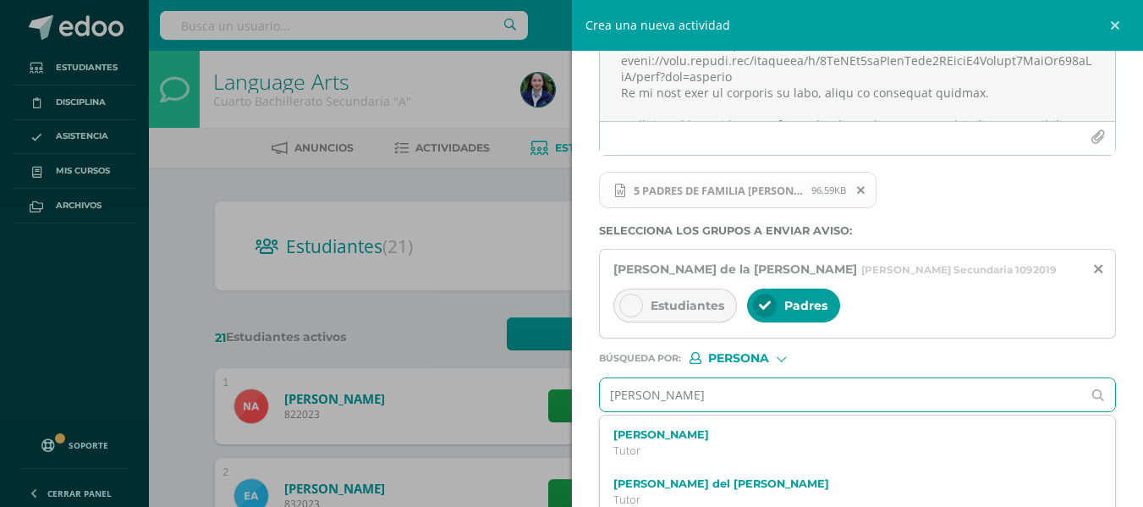
click at [724, 404] on input "[PERSON_NAME]" at bounding box center [841, 394] width 482 height 33
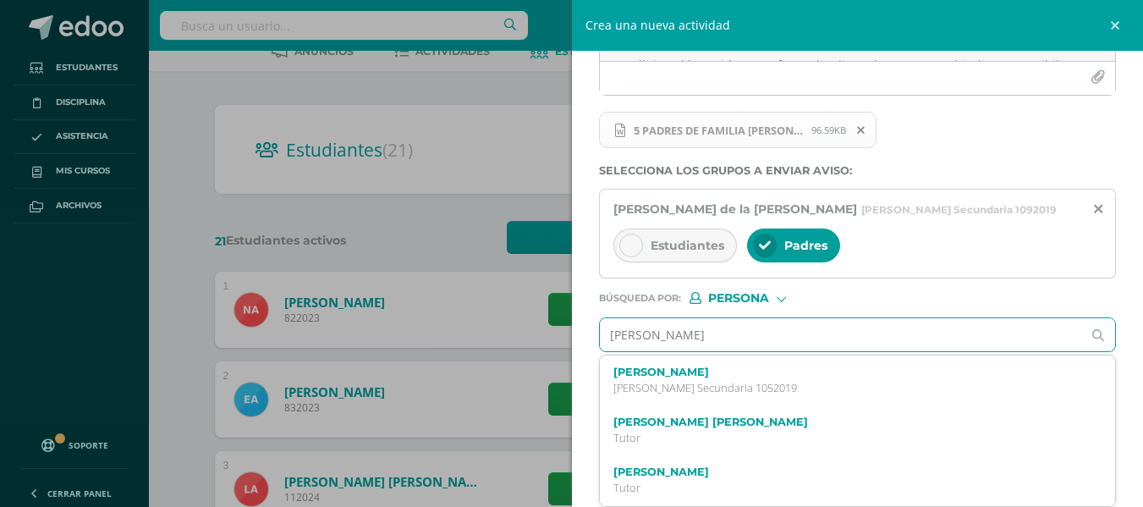
scroll to position [169, 0]
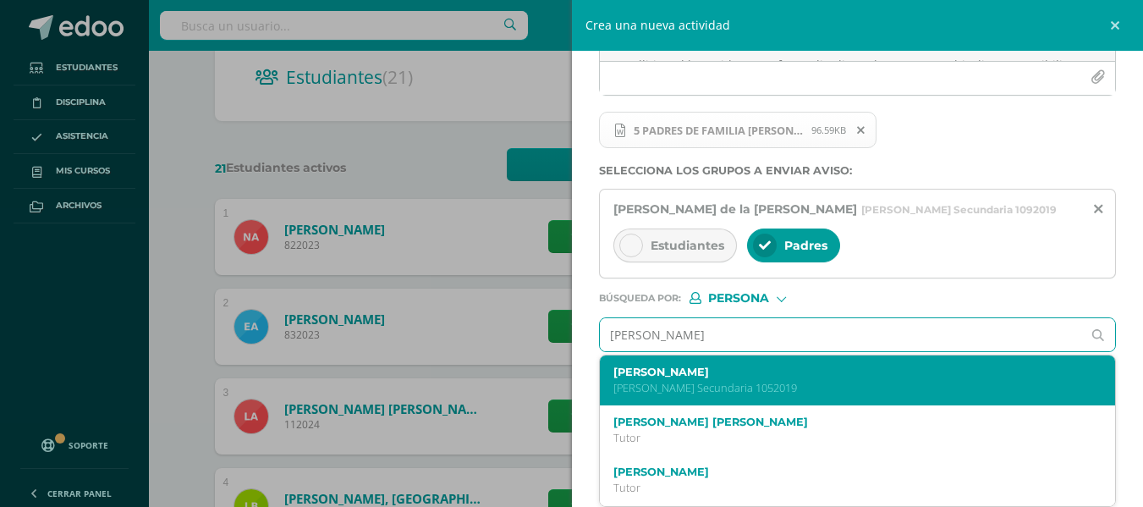
click at [710, 373] on label "[PERSON_NAME]" at bounding box center [847, 372] width 467 height 13
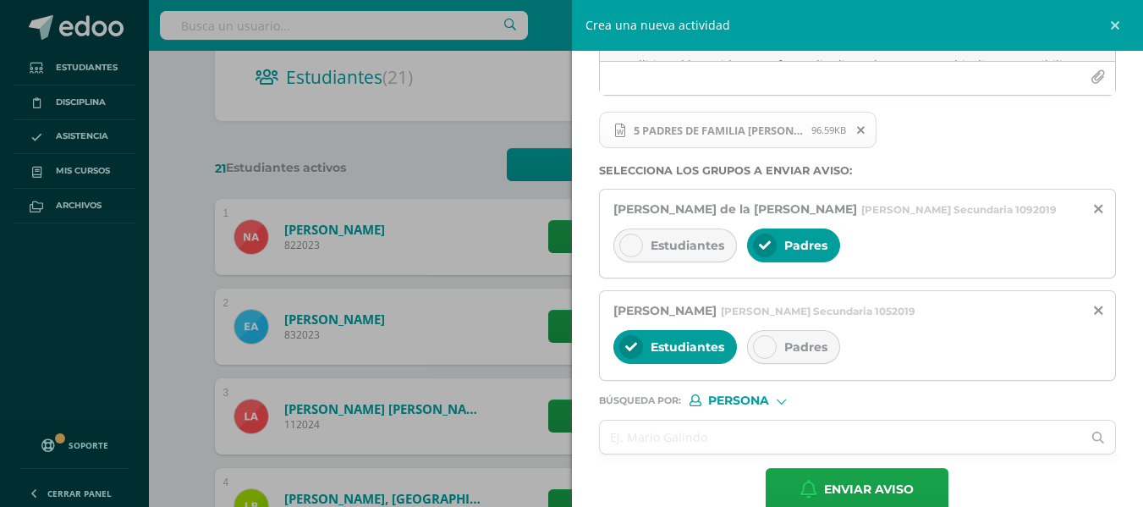
click at [633, 341] on icon at bounding box center [631, 347] width 12 height 12
click at [772, 348] on div at bounding box center [765, 347] width 24 height 24
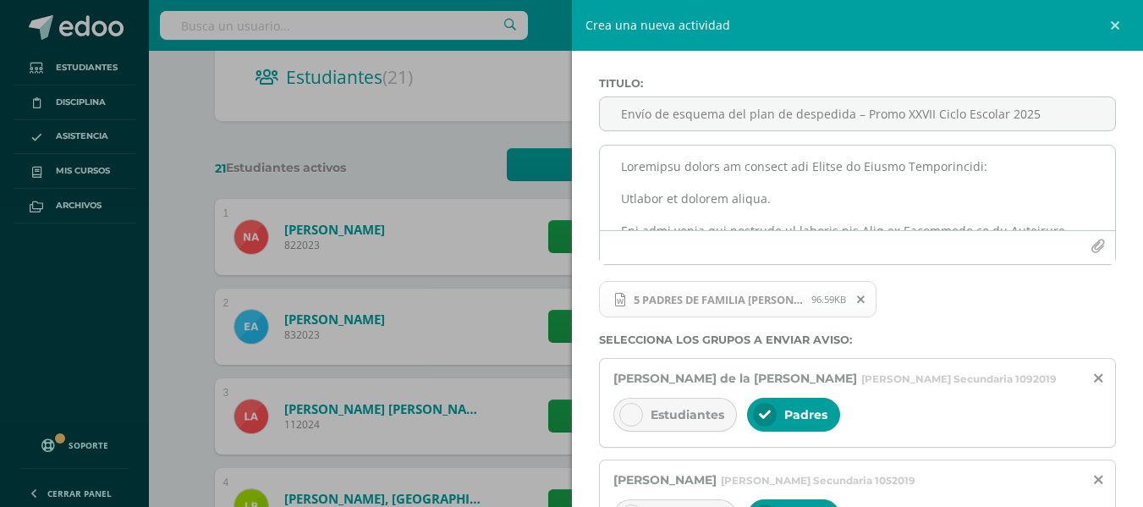
scroll to position [0, 0]
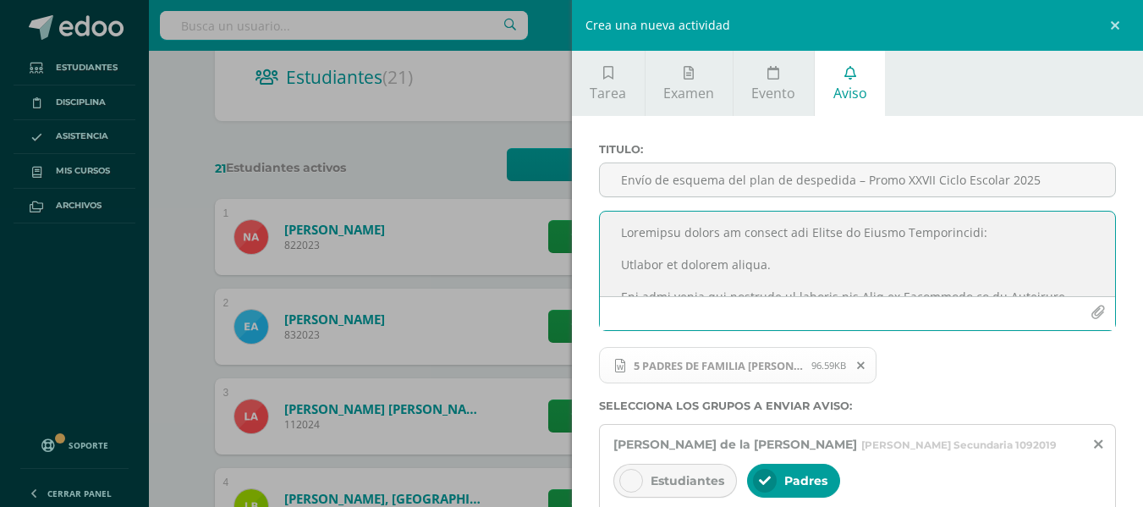
click at [659, 269] on textarea at bounding box center [858, 254] width 516 height 85
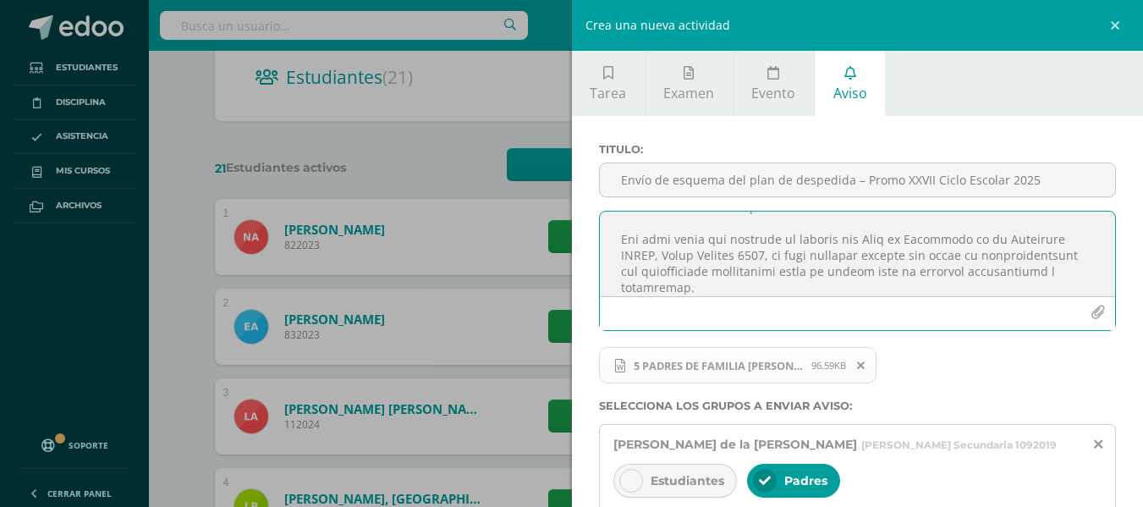
scroll to position [45, 0]
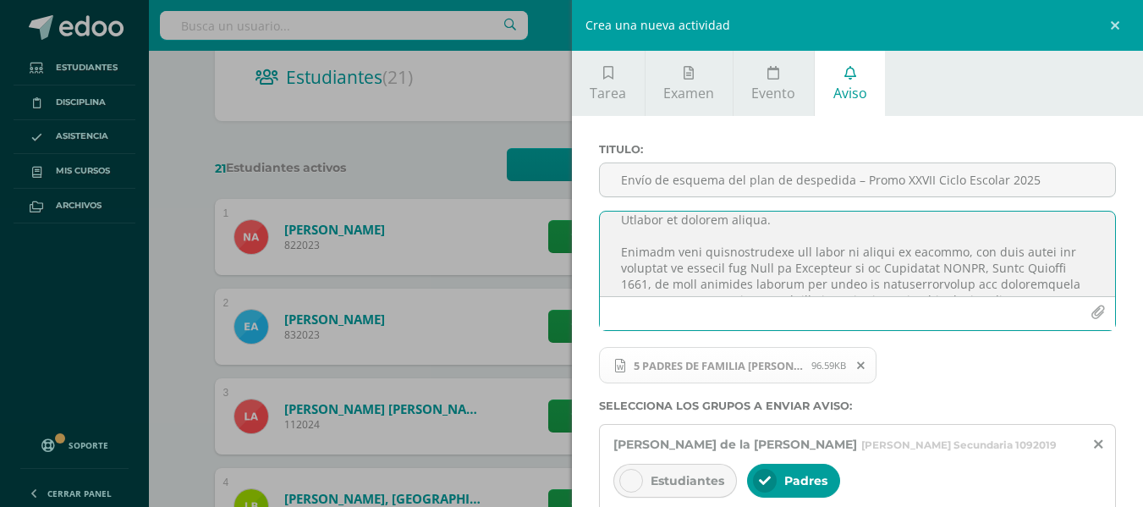
click at [685, 259] on textarea at bounding box center [858, 254] width 516 height 85
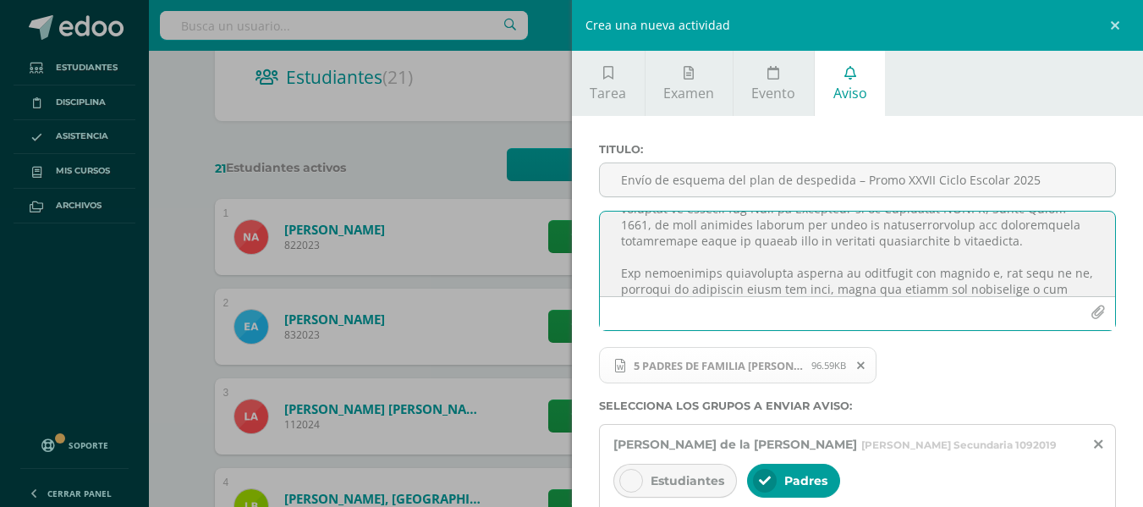
scroll to position [129, 0]
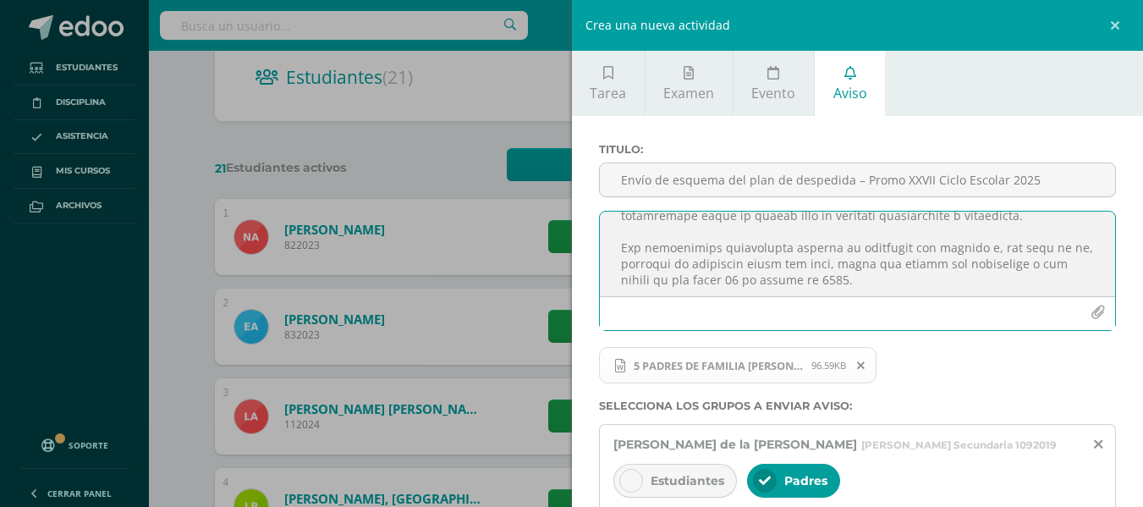
click at [730, 251] on textarea at bounding box center [858, 254] width 516 height 85
click at [767, 271] on textarea at bounding box center [858, 254] width 516 height 85
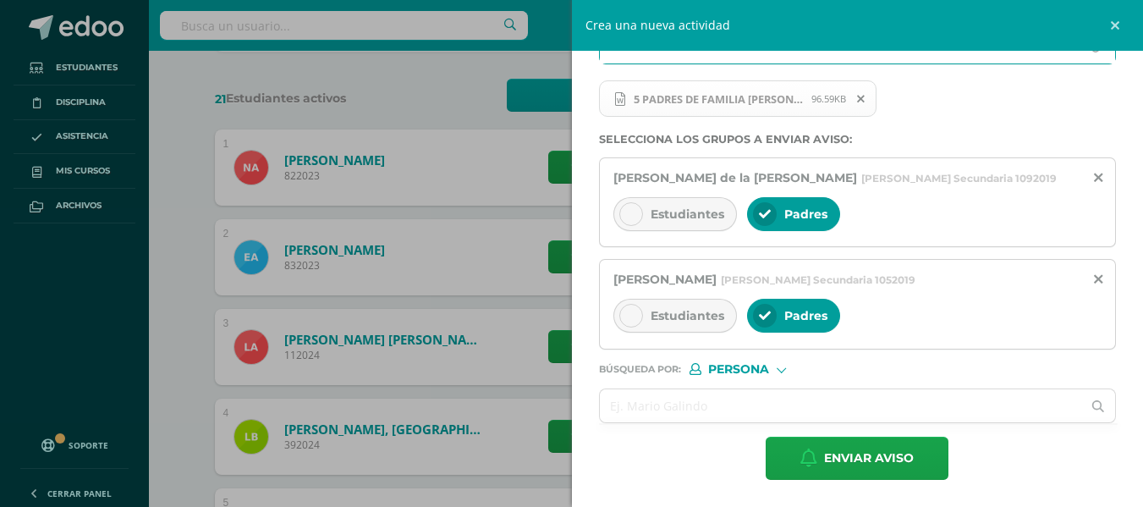
scroll to position [339, 0]
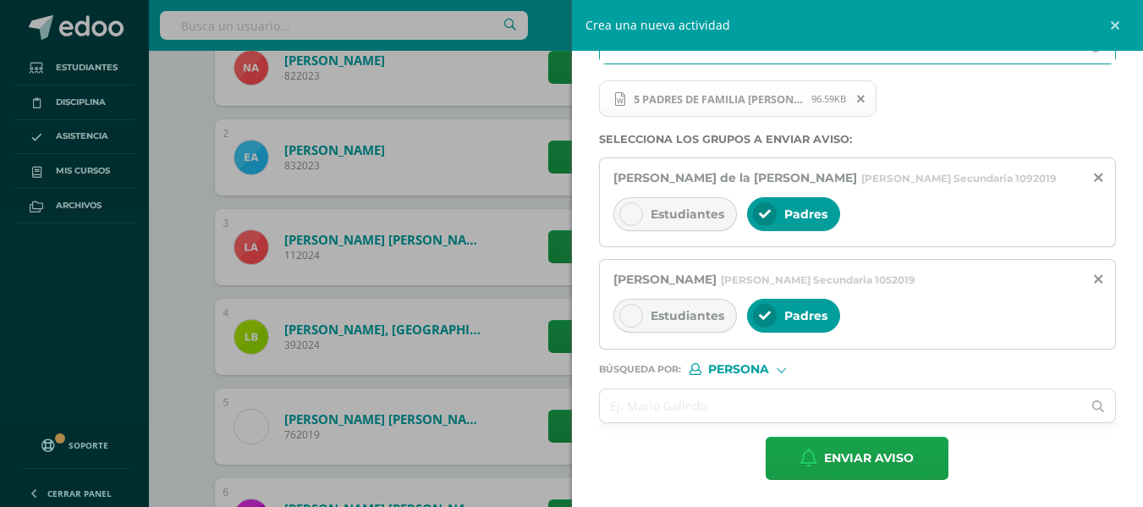
type textarea "Loremipsu dolors am consect adi Elitse do Eiusmo Temporincidi: Utlabor et dolor…"
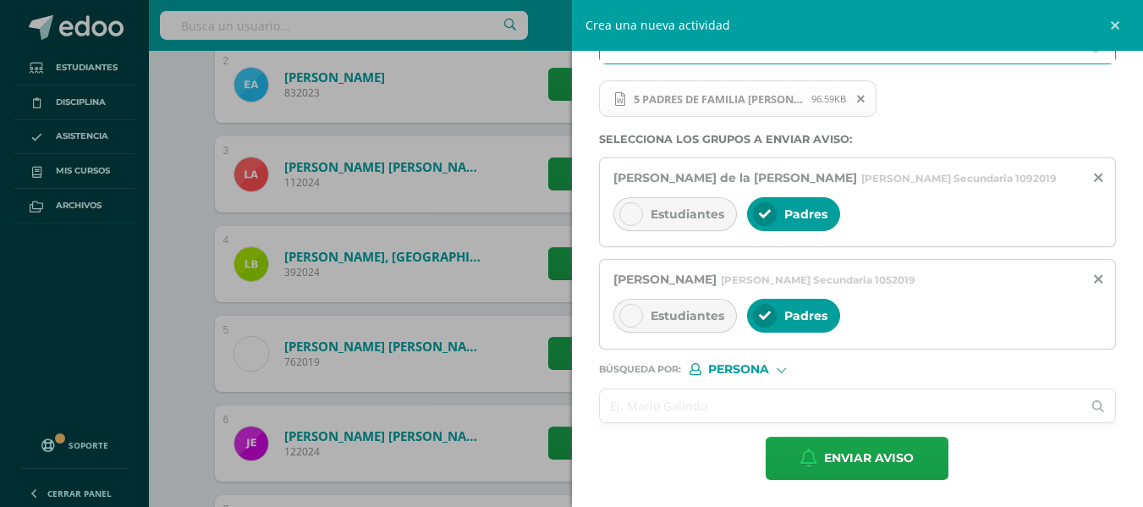
scroll to position [508, 0]
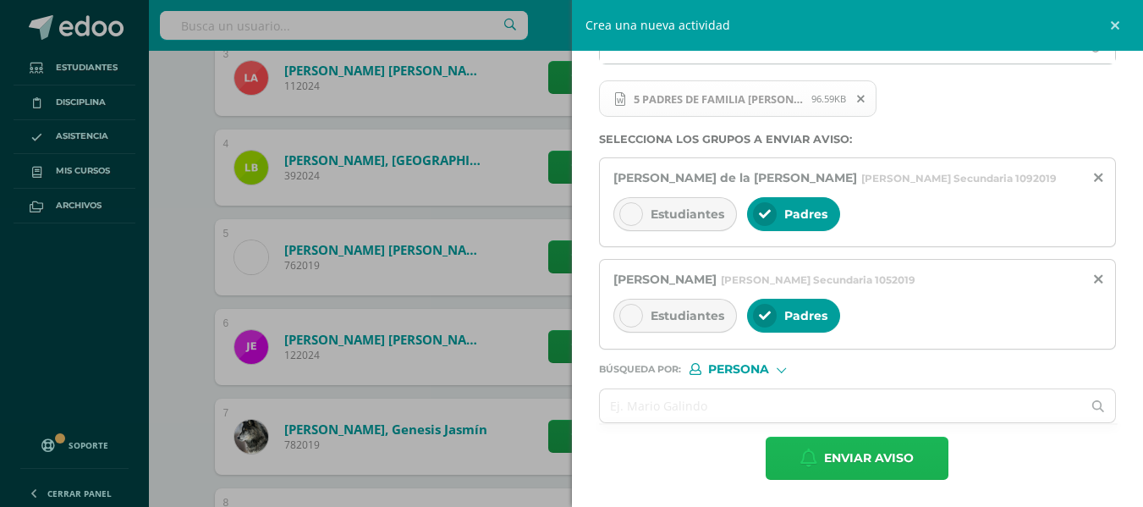
click at [773, 460] on button "Enviar aviso" at bounding box center [857, 458] width 183 height 43
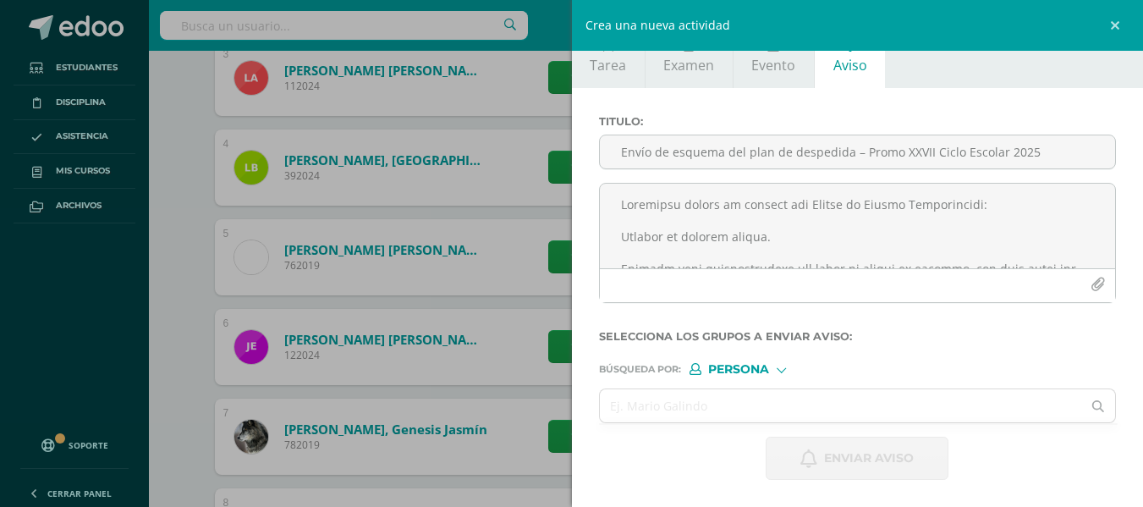
scroll to position [28, 0]
click at [1117, 17] on link at bounding box center [1118, 25] width 51 height 51
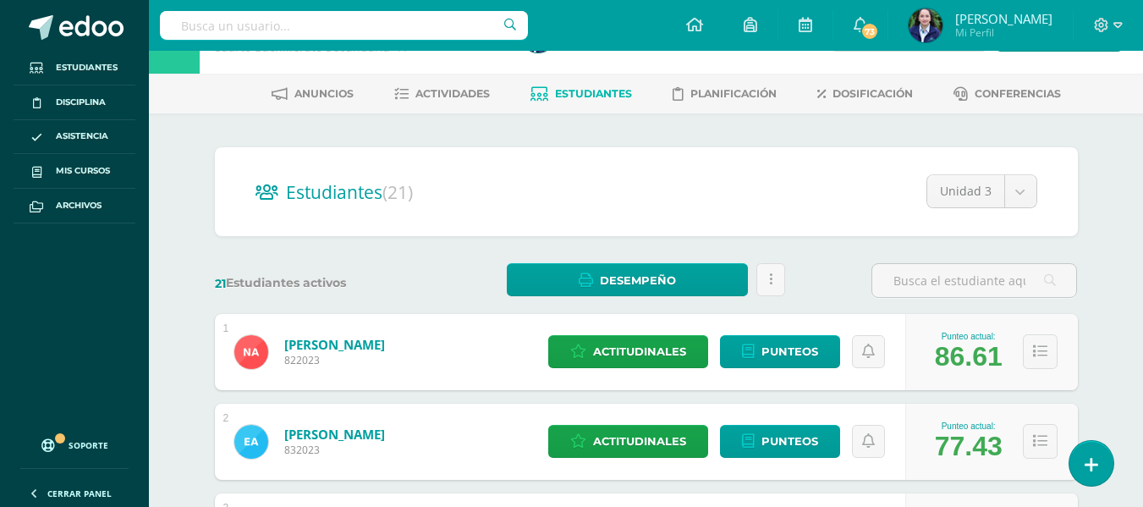
scroll to position [0, 0]
